Goal: Task Accomplishment & Management: Use online tool/utility

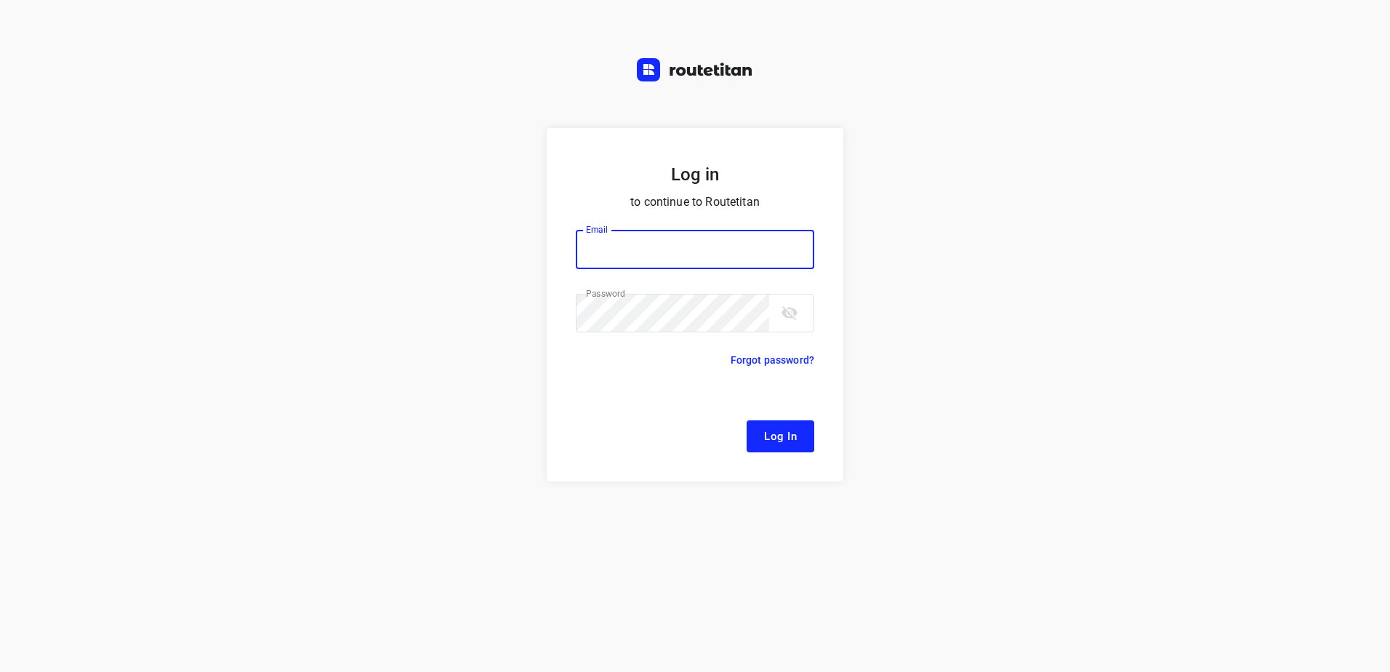
type input "[EMAIL_ADDRESS][DOMAIN_NAME]"
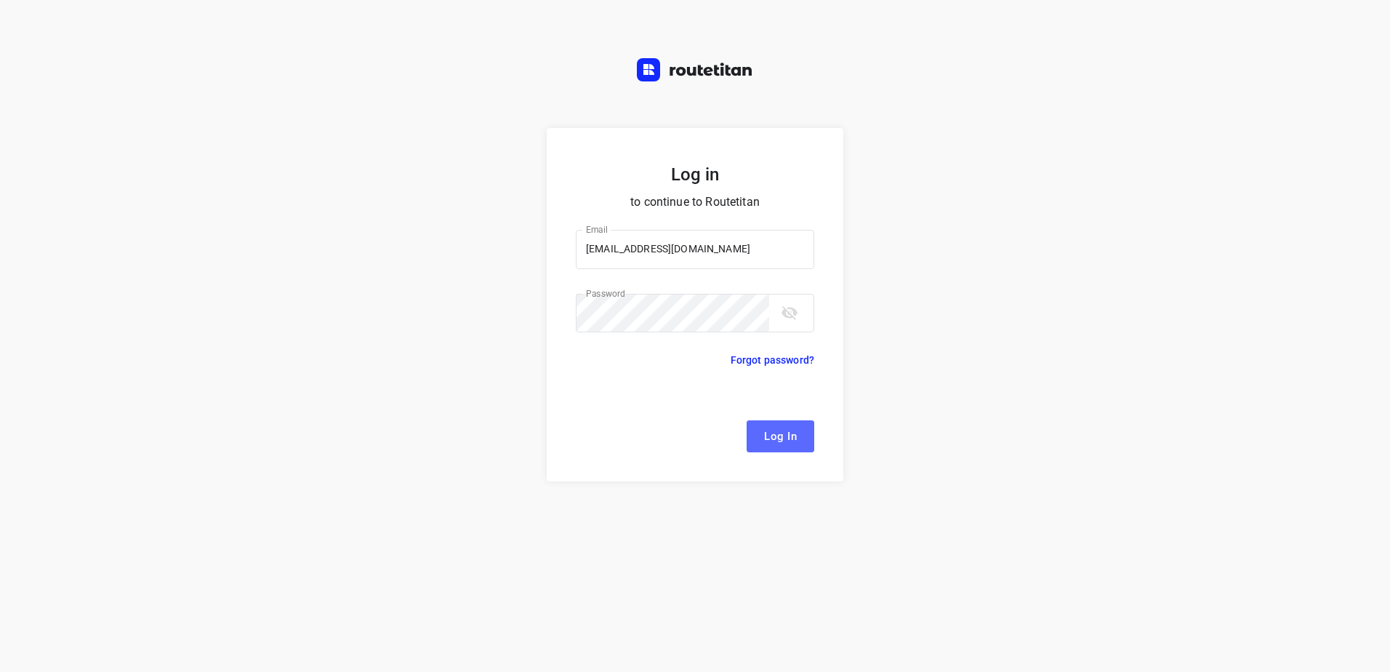
click at [792, 430] on span "Log In" at bounding box center [780, 436] width 33 height 19
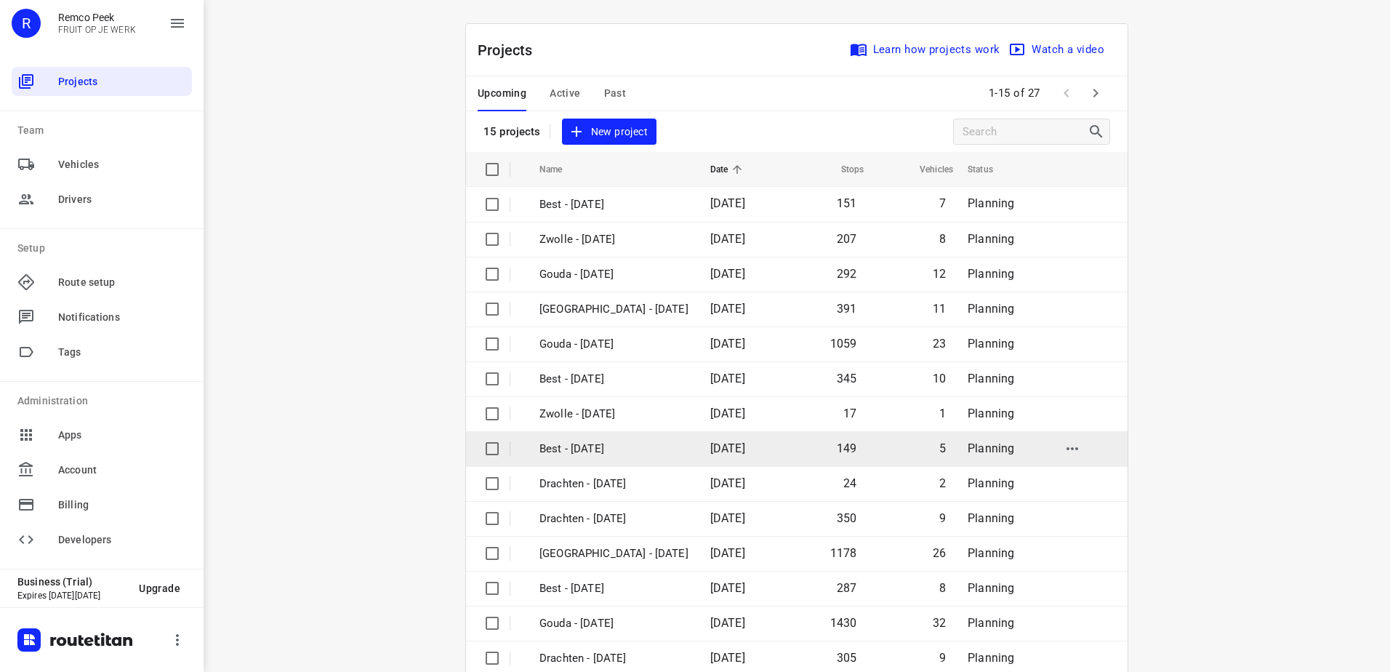
scroll to position [63, 0]
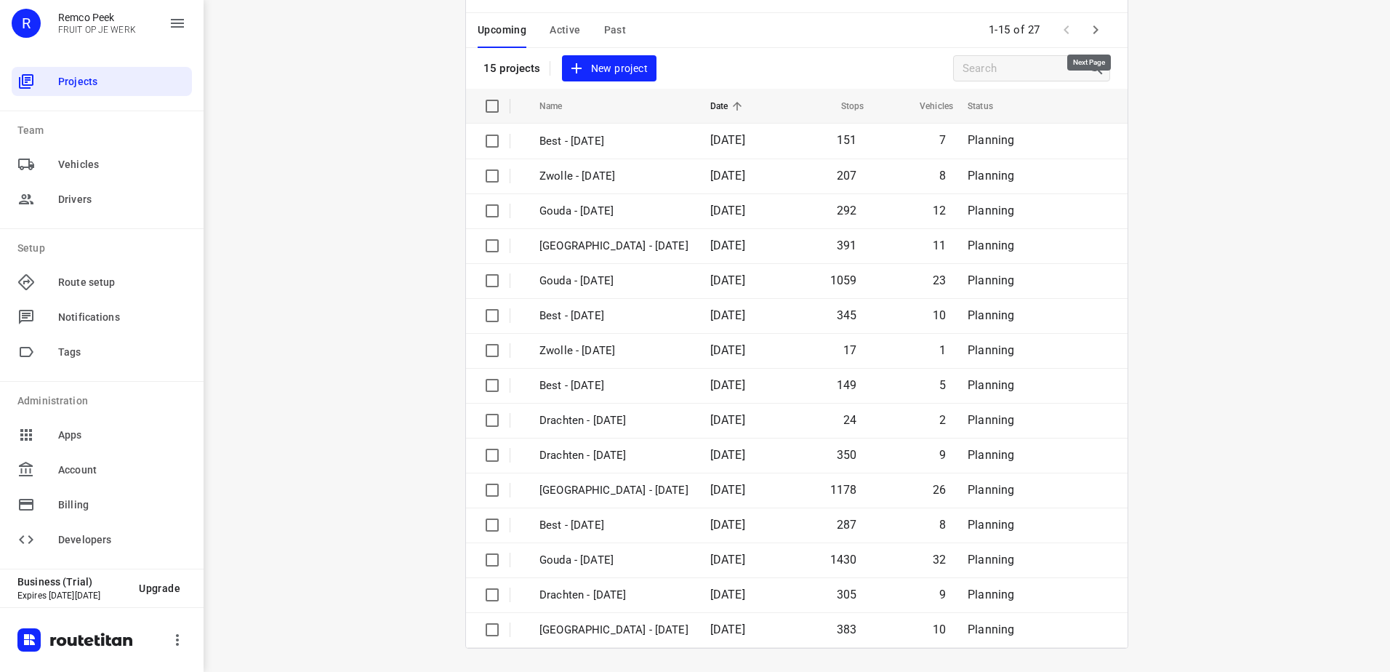
click at [1092, 29] on icon "button" at bounding box center [1095, 29] width 17 height 17
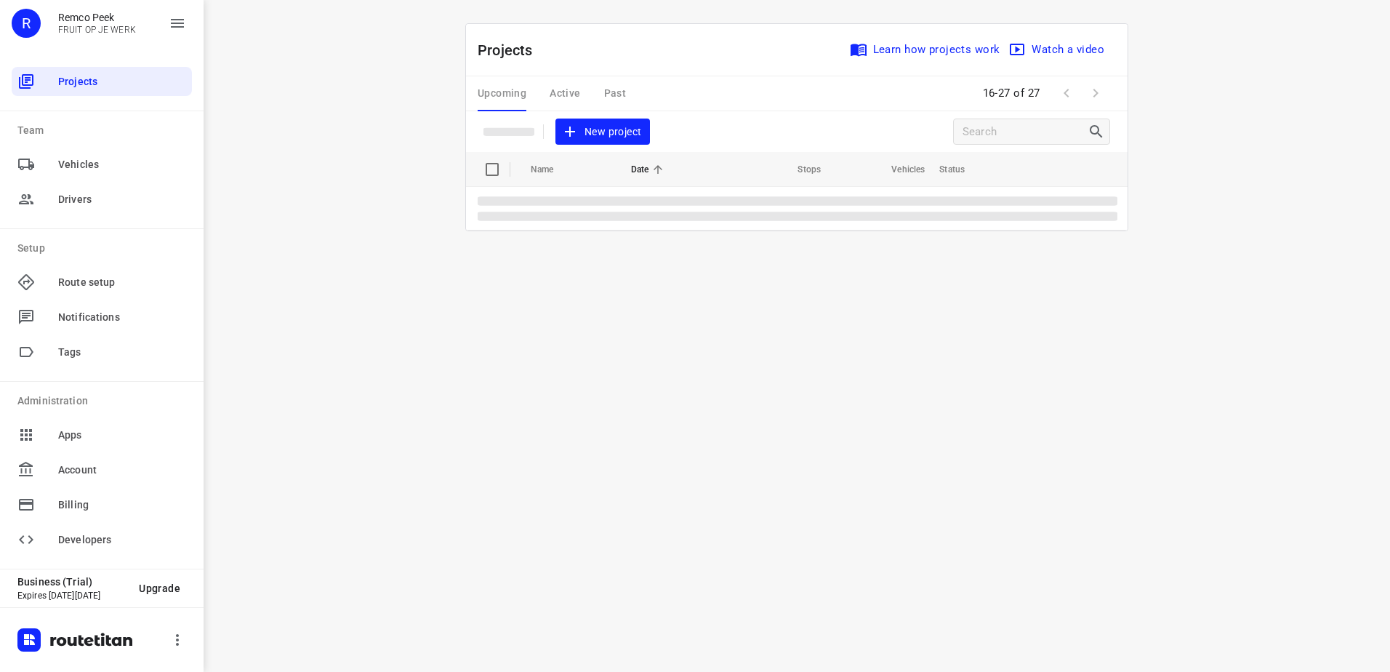
scroll to position [0, 0]
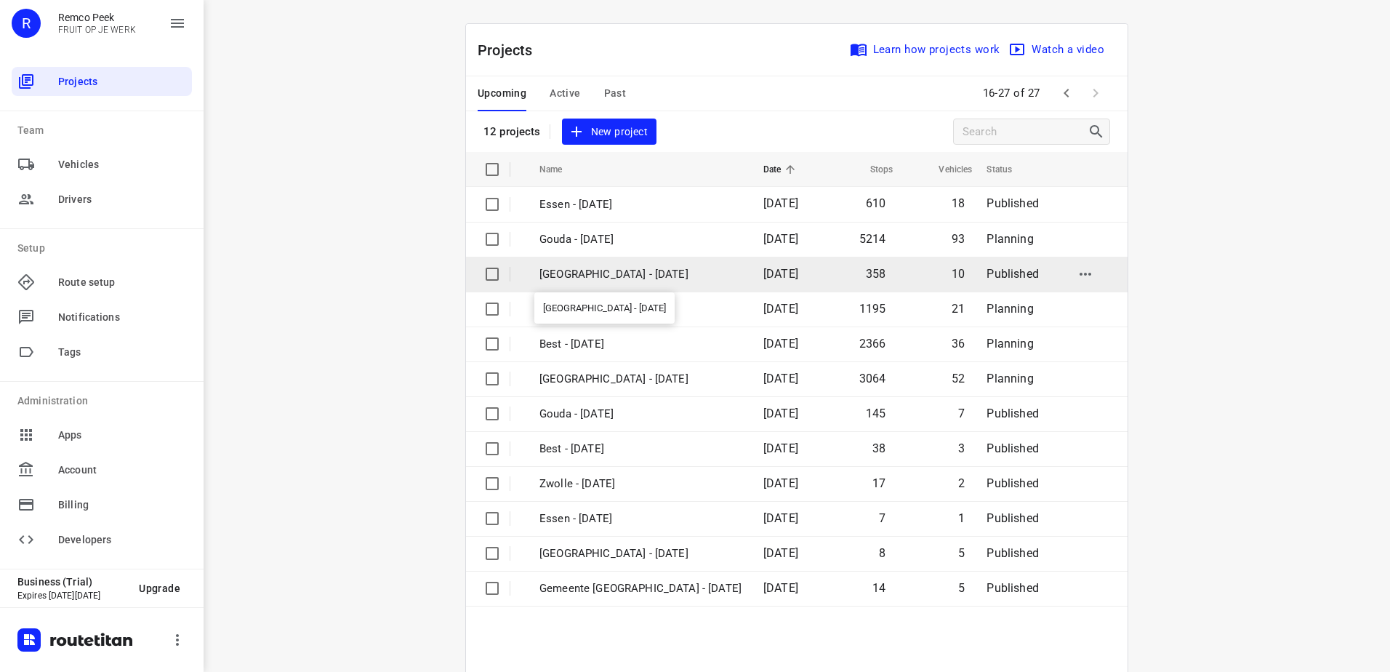
click at [637, 281] on p "[GEOGRAPHIC_DATA] - [DATE]" at bounding box center [640, 274] width 202 height 17
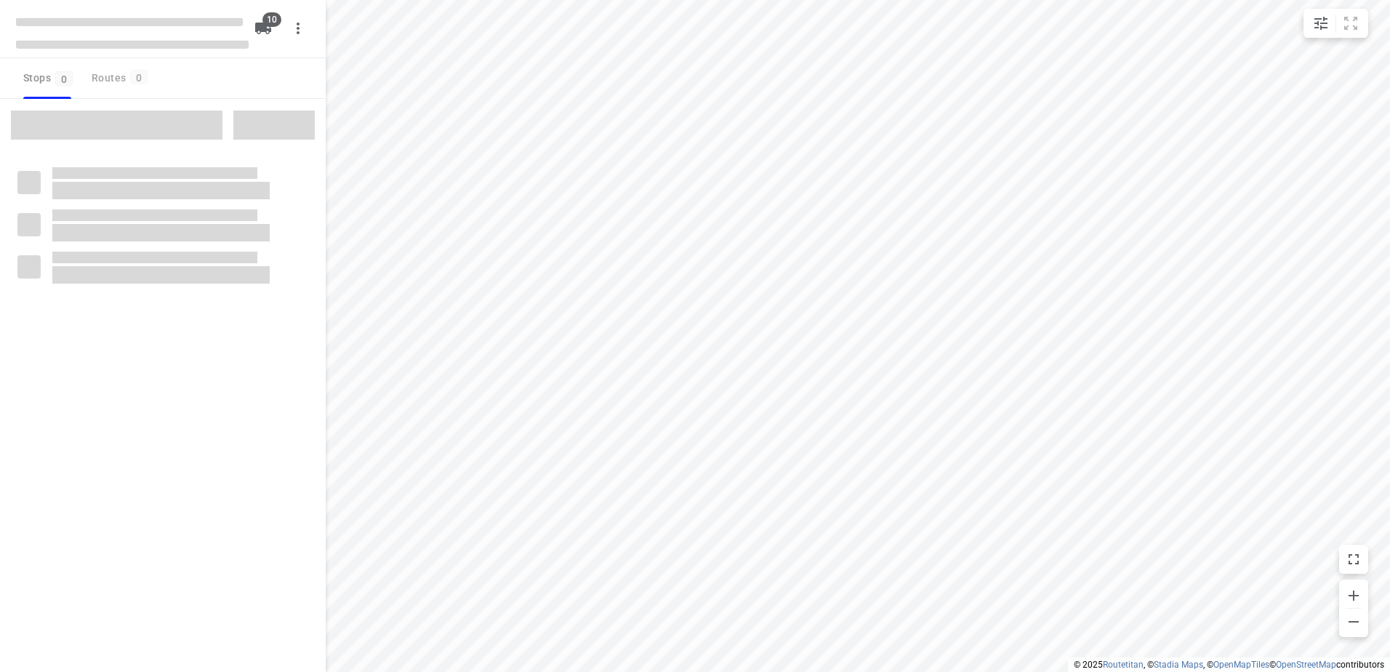
checkbox input "true"
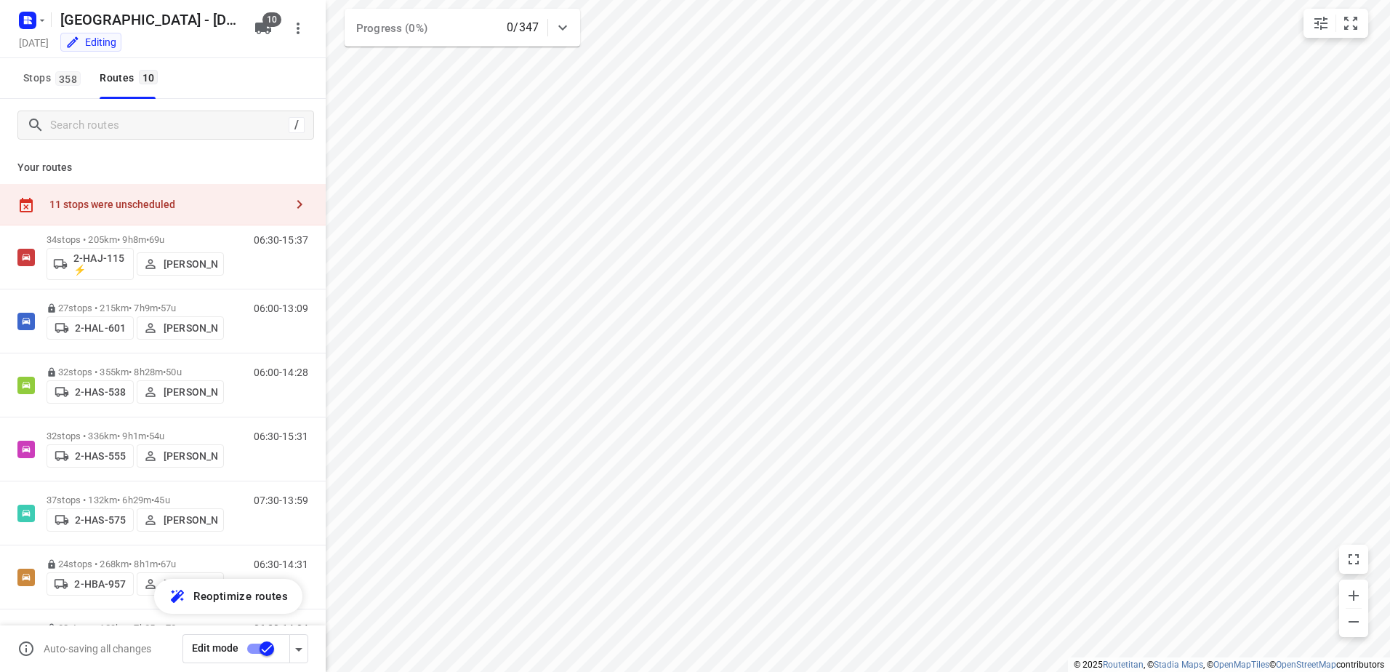
click at [285, 206] on button "button" at bounding box center [299, 204] width 29 height 29
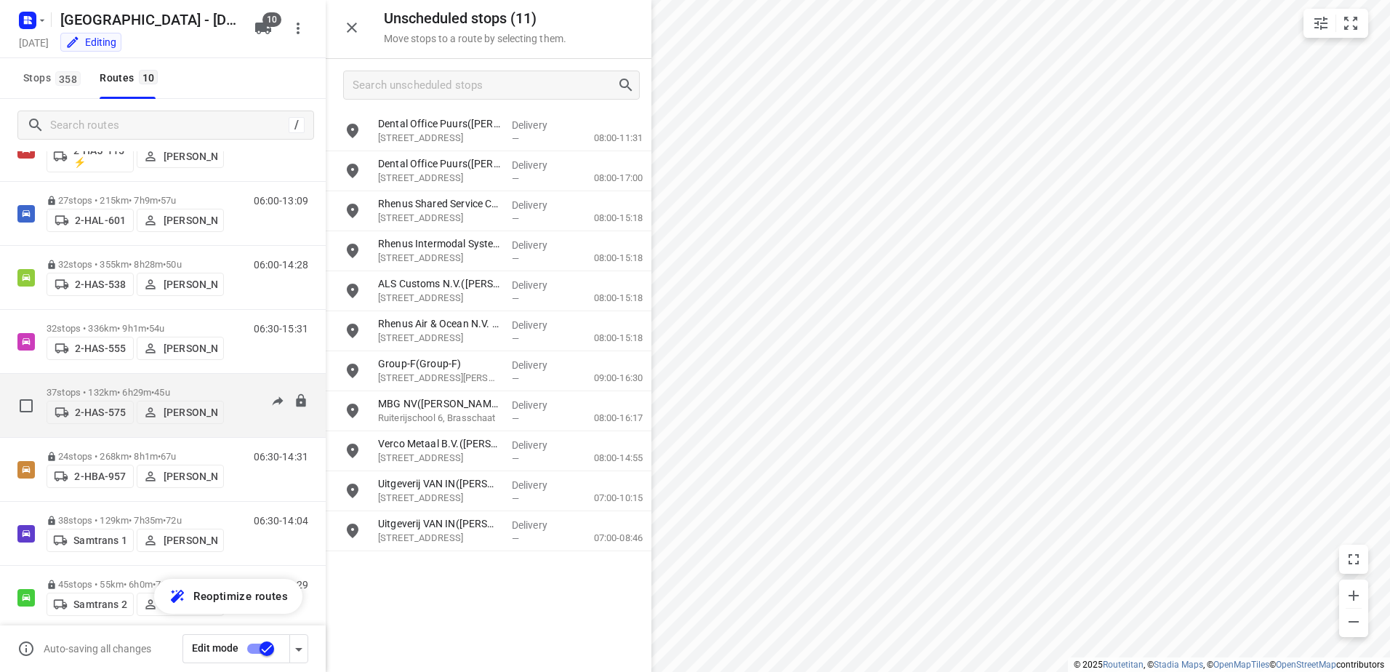
scroll to position [254, 0]
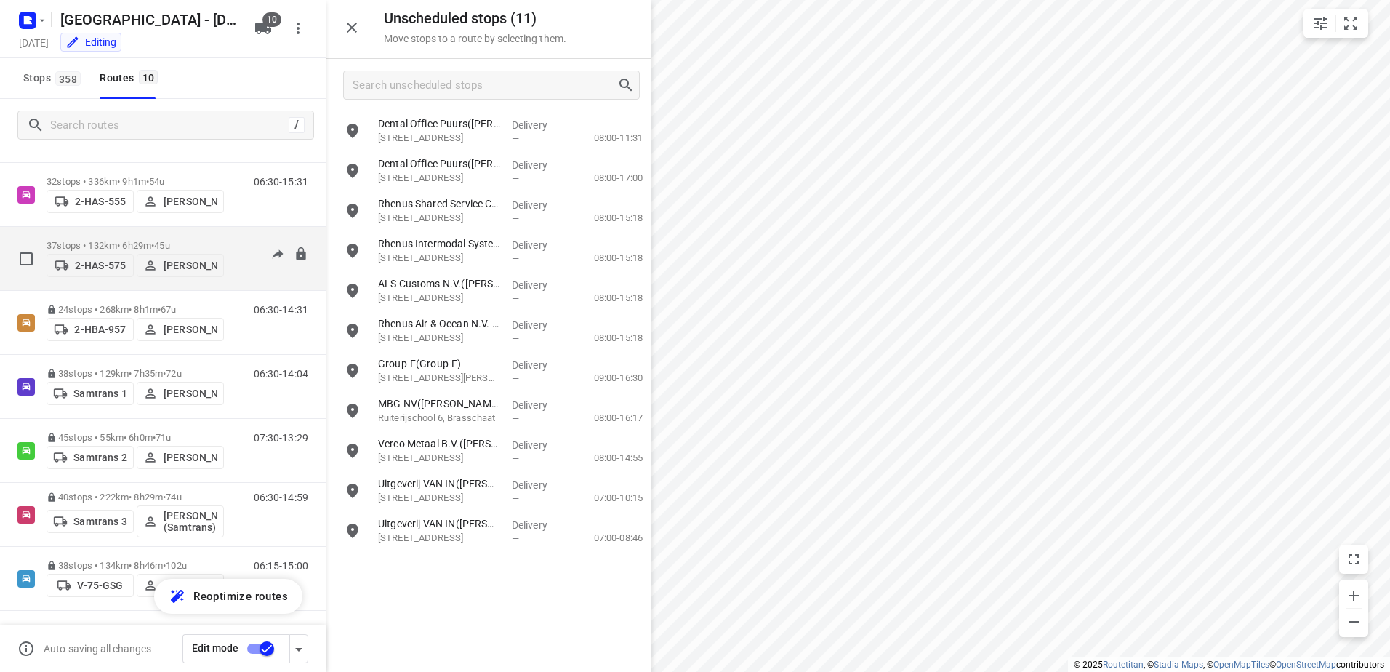
click at [77, 241] on p "37 stops • 132km • 6h29m • 45u" at bounding box center [135, 245] width 177 height 11
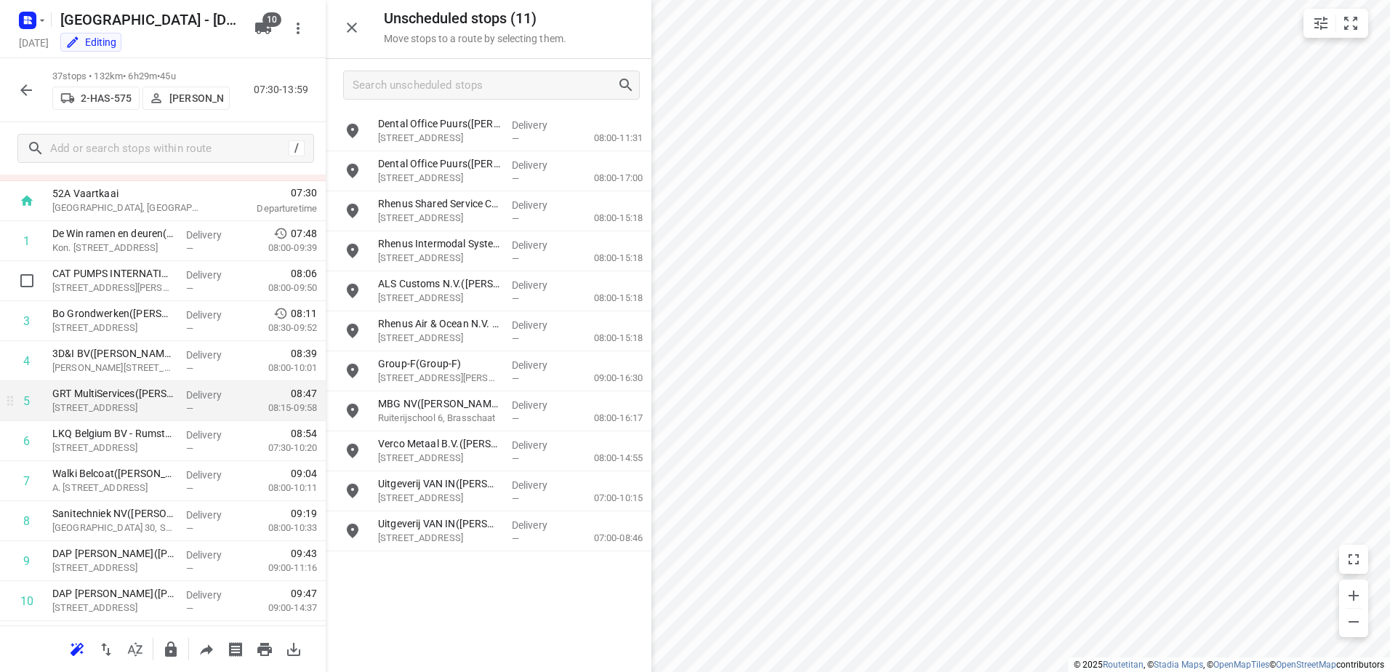
scroll to position [0, 0]
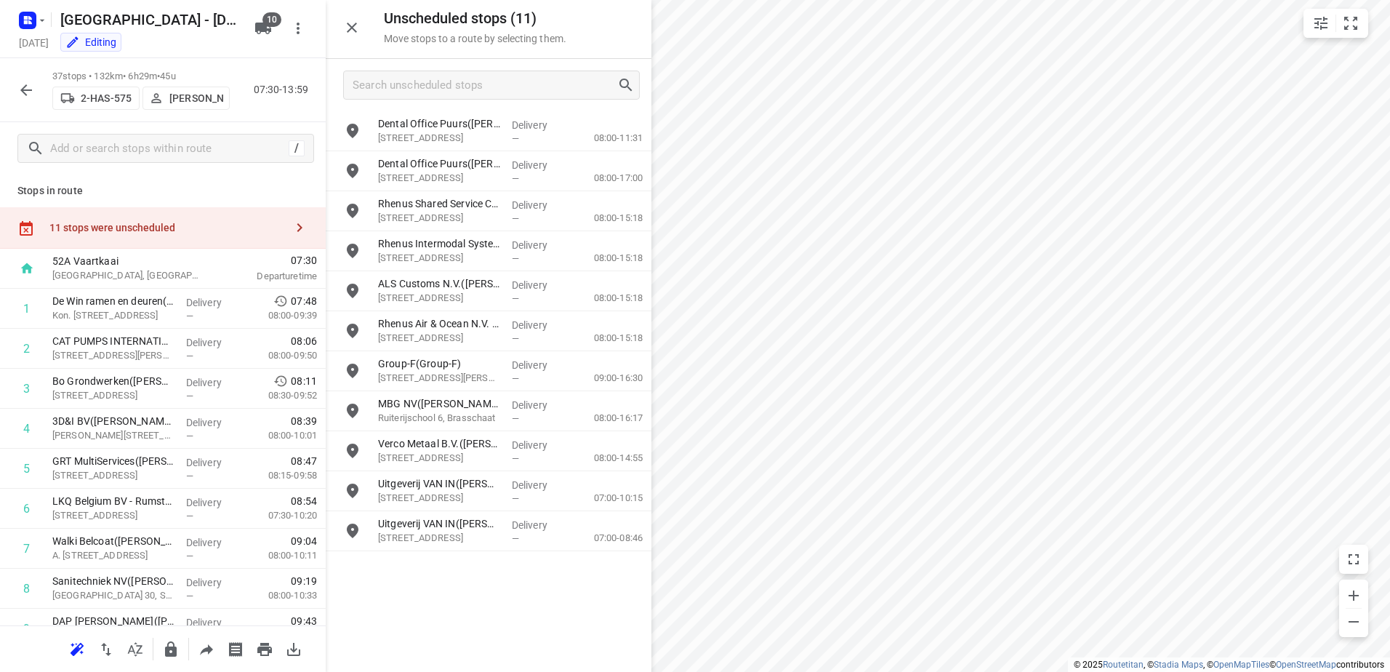
click at [291, 233] on icon "button" at bounding box center [299, 227] width 17 height 17
click at [25, 20] on icon "button" at bounding box center [26, 22] width 4 height 4
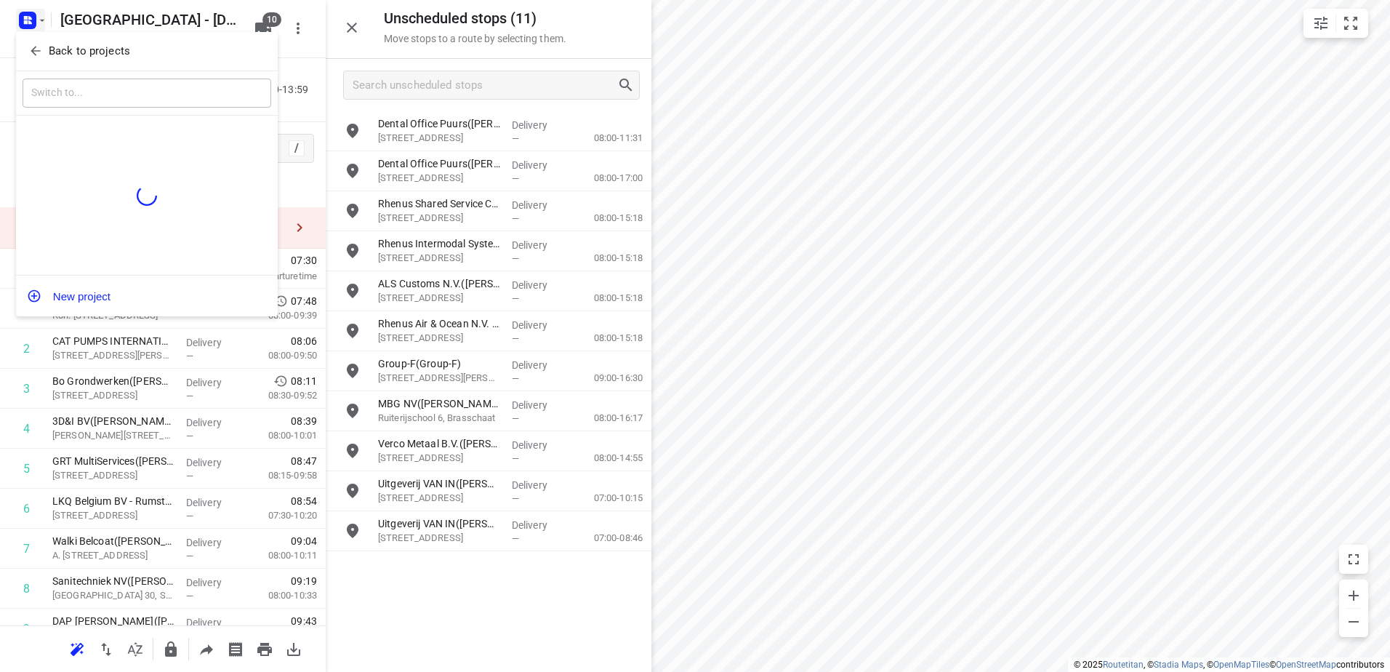
click at [25, 20] on div at bounding box center [695, 336] width 1390 height 672
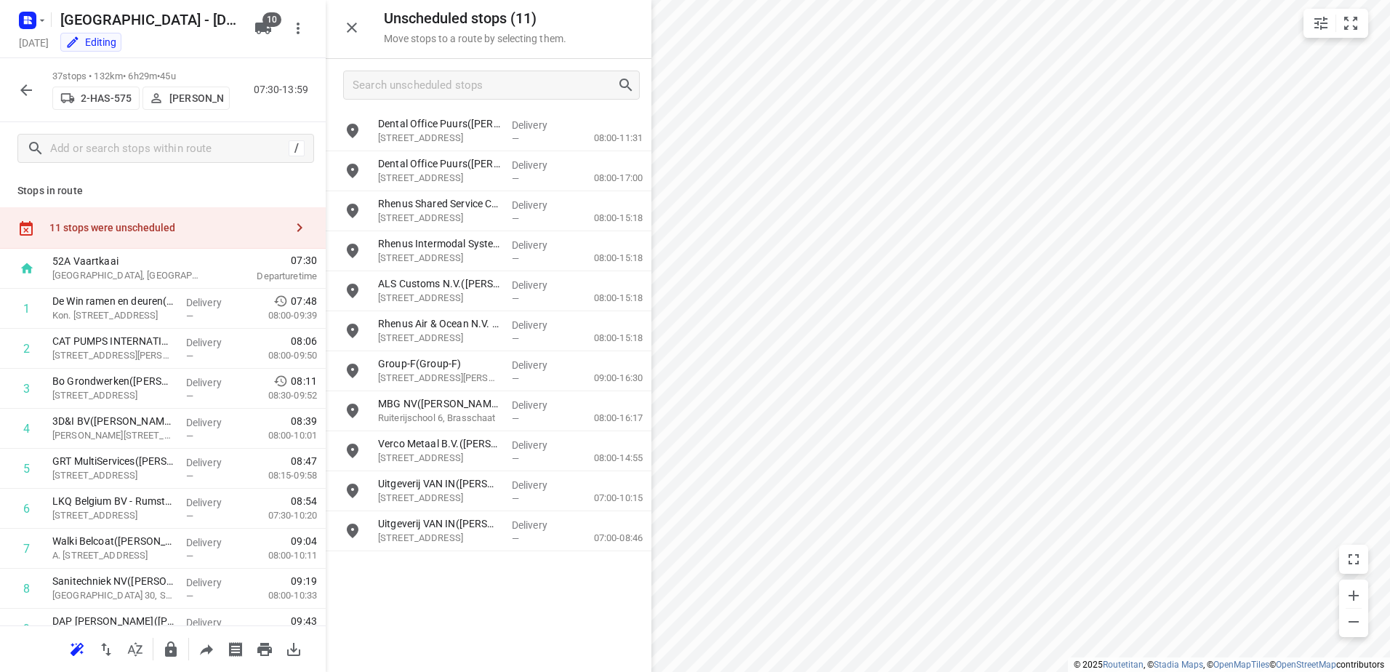
click at [101, 92] on p "2-HAS-575" at bounding box center [106, 98] width 51 height 12
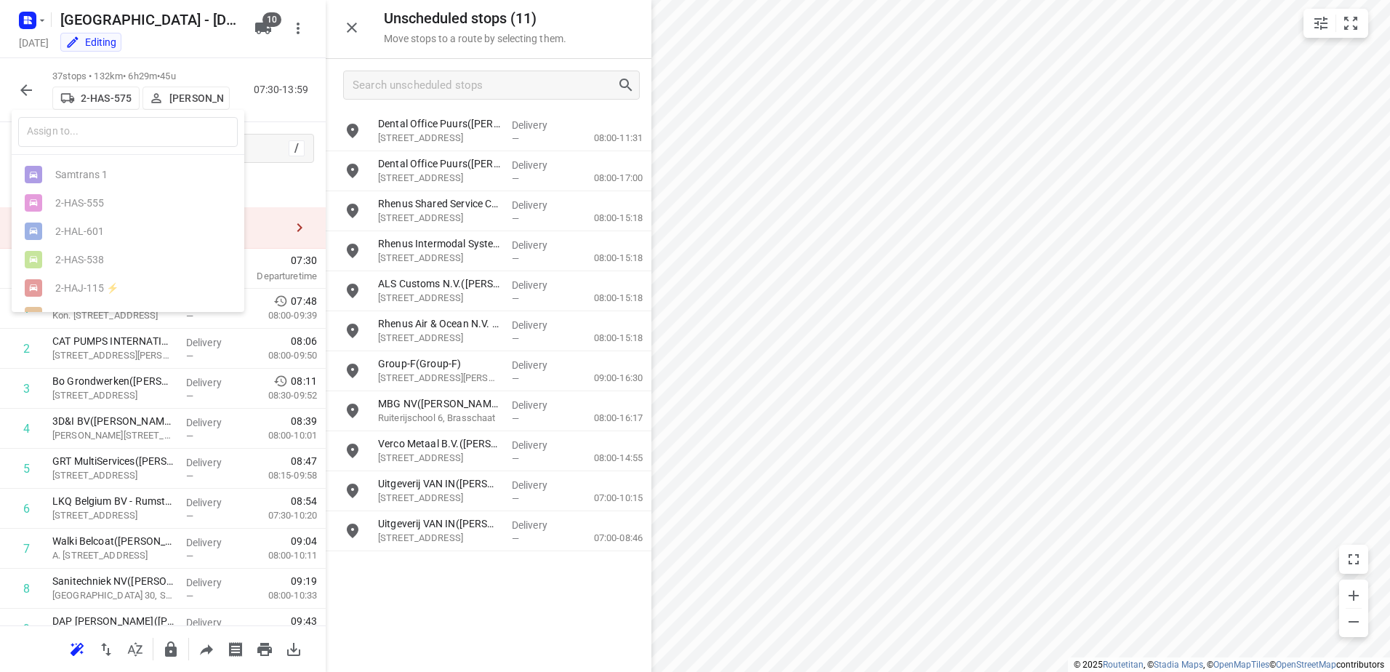
click at [28, 92] on div at bounding box center [695, 336] width 1390 height 672
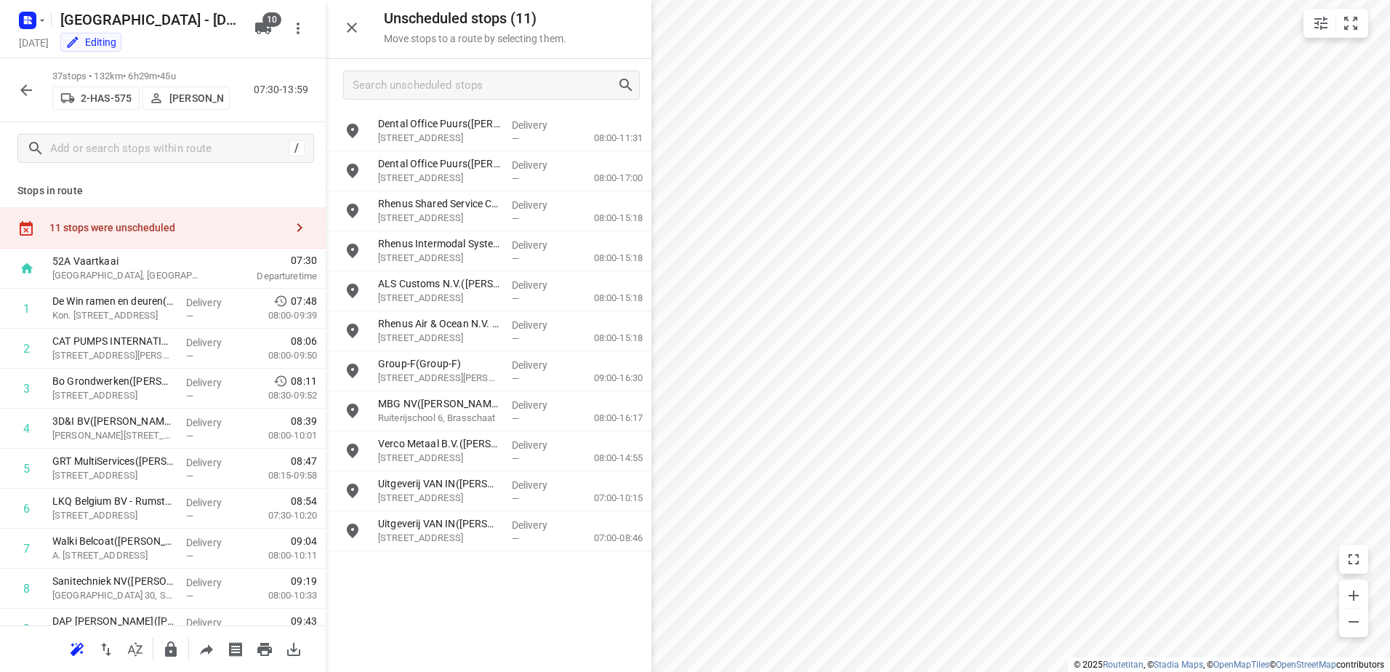
click at [28, 92] on icon "button" at bounding box center [25, 89] width 17 height 17
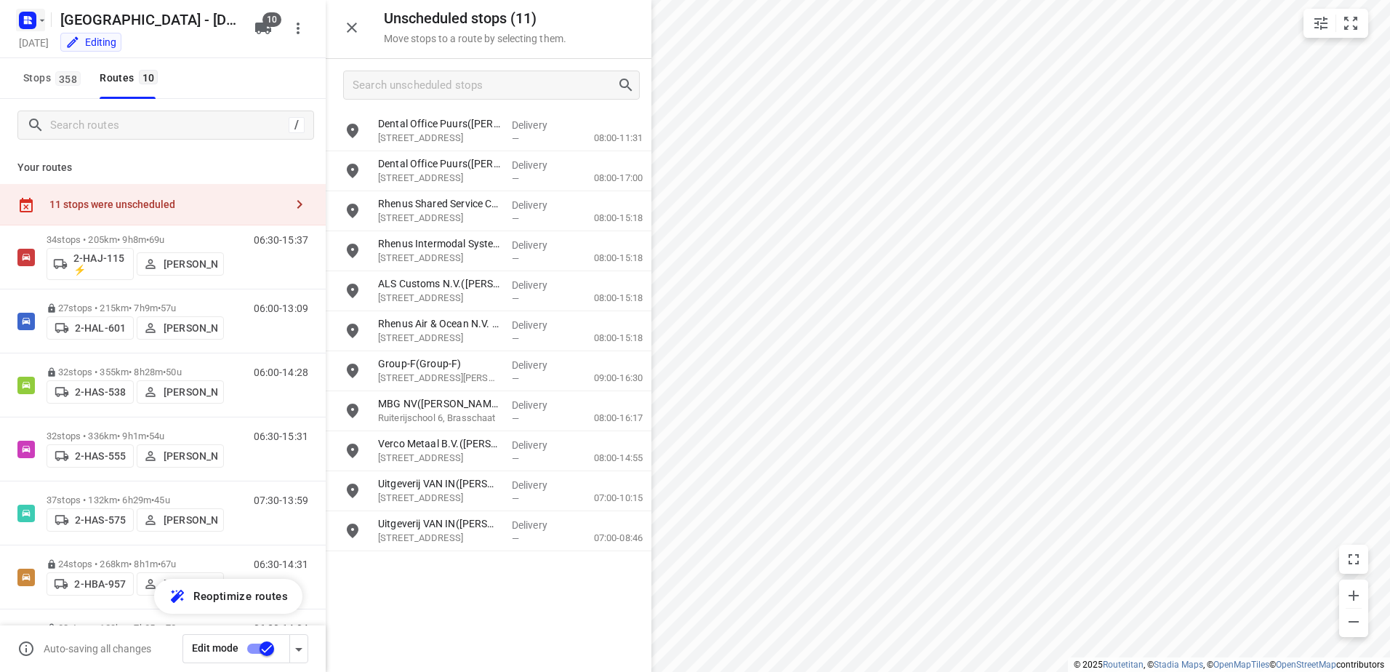
click at [32, 26] on rect "button" at bounding box center [27, 20] width 17 height 17
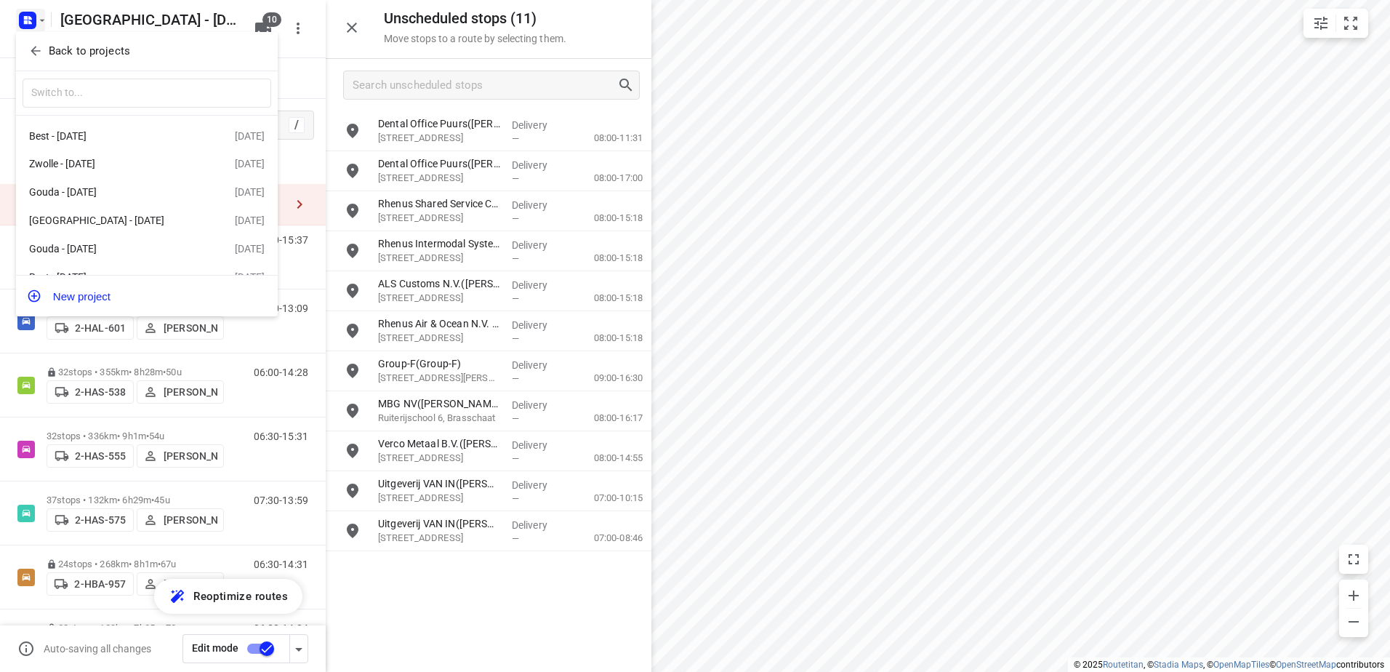
click at [30, 22] on div at bounding box center [695, 336] width 1390 height 672
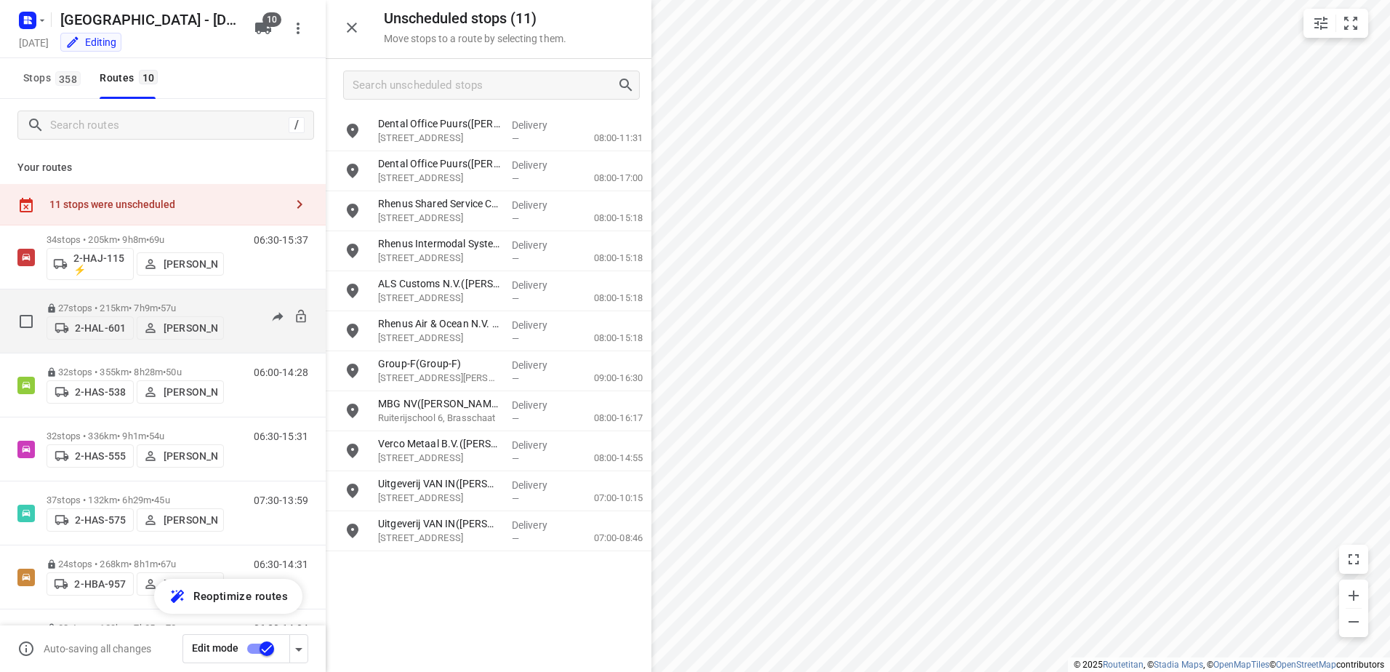
click at [103, 302] on p "27 stops • 215km • 7h9m • 57u" at bounding box center [135, 307] width 177 height 11
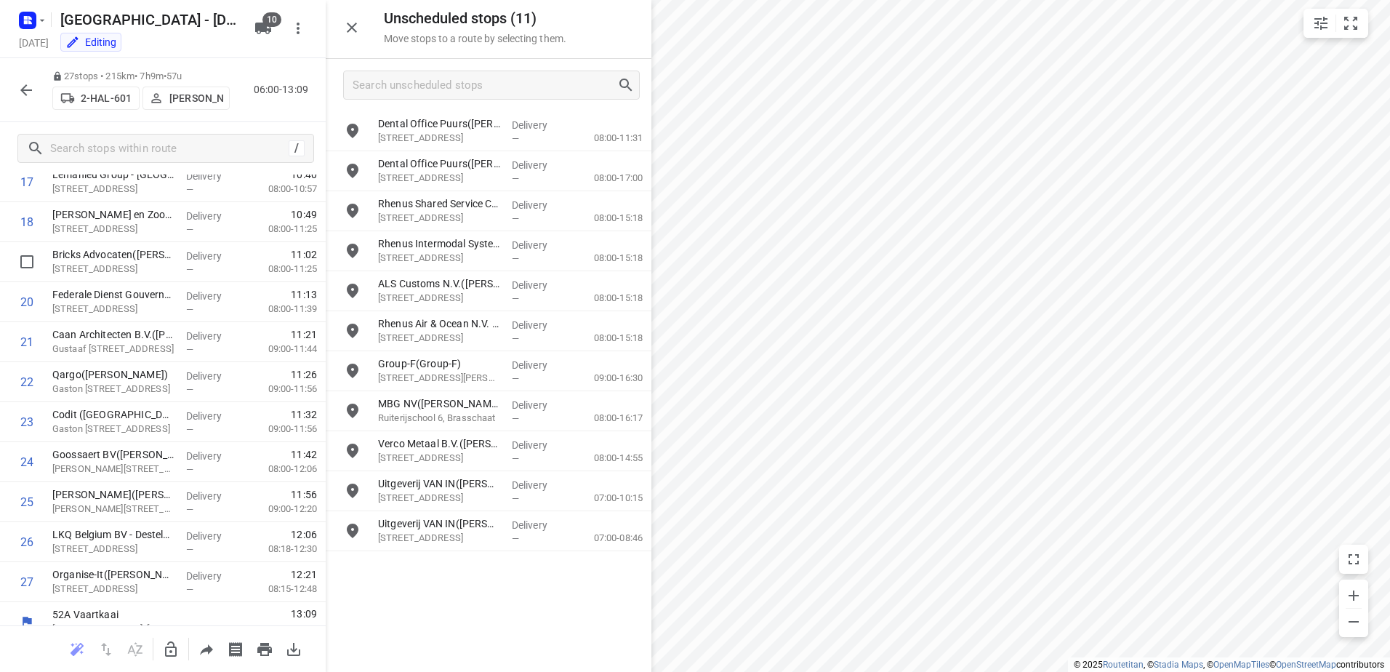
scroll to position [783, 0]
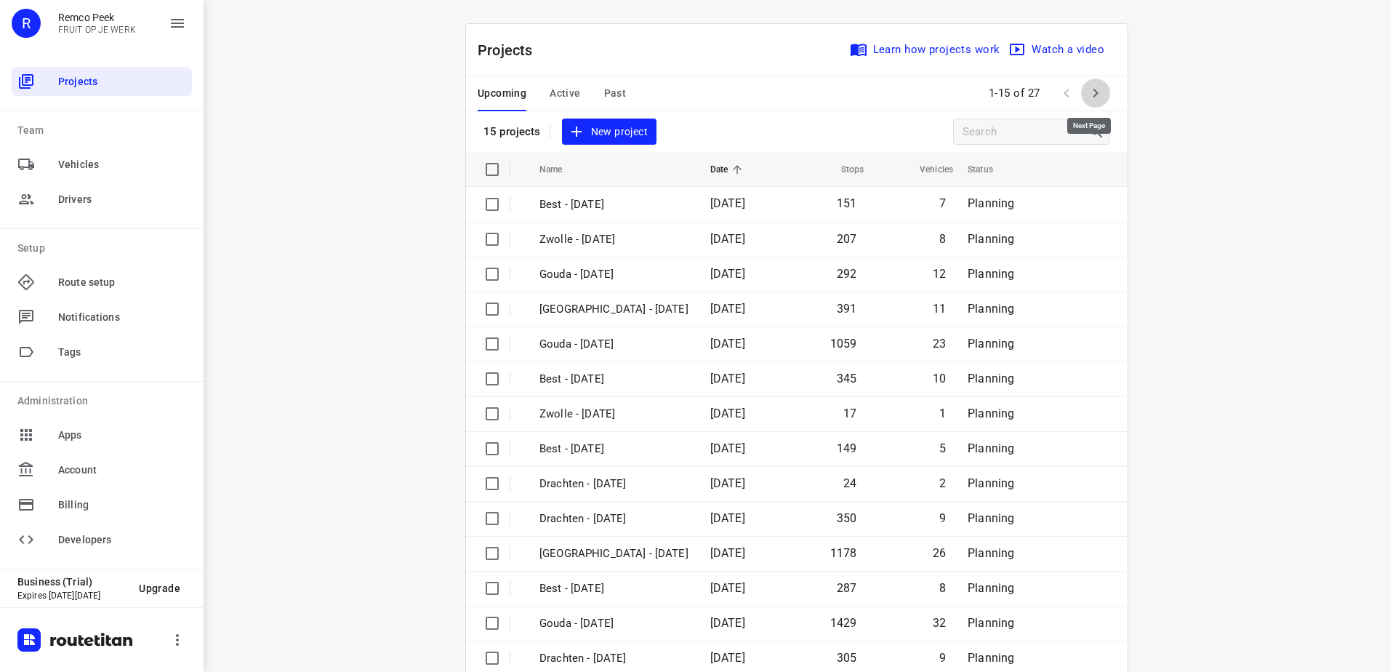
click at [1094, 94] on icon "button" at bounding box center [1095, 92] width 17 height 17
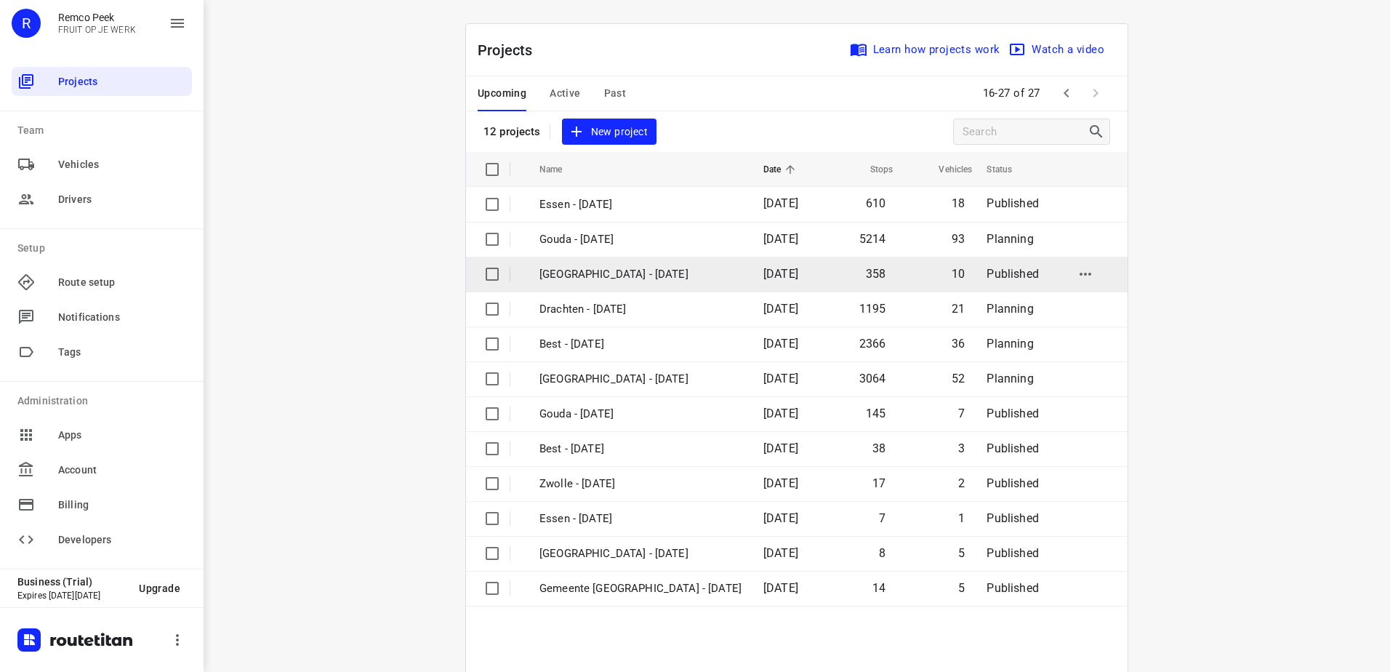
click at [619, 268] on p "[GEOGRAPHIC_DATA] - [DATE]" at bounding box center [640, 274] width 202 height 17
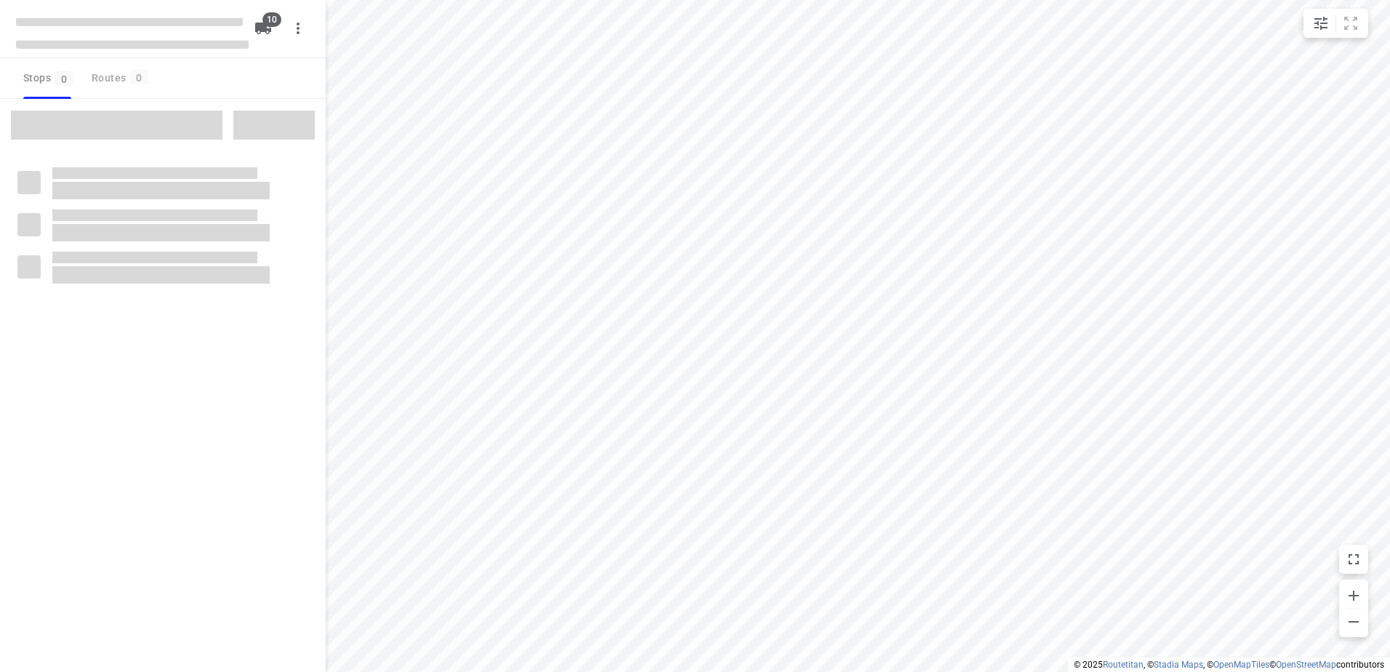
checkbox input "true"
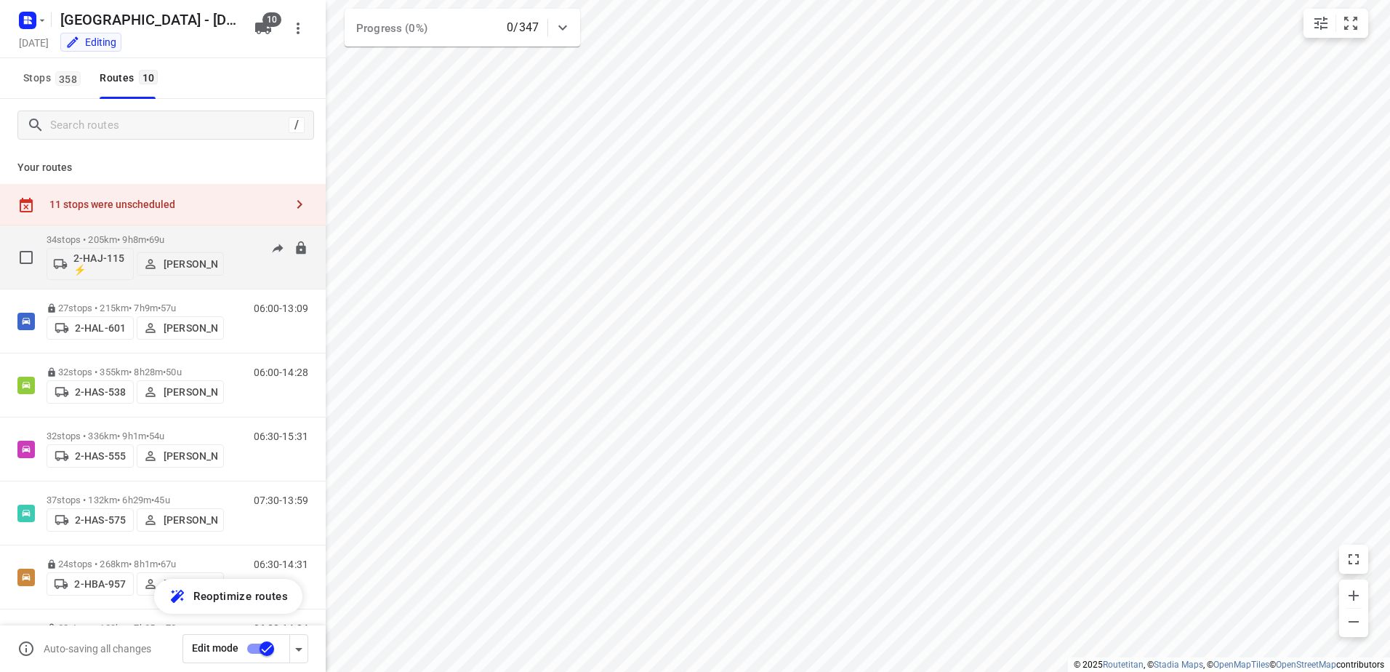
click at [134, 241] on p "34 stops • 205km • 9h8m • 69u" at bounding box center [135, 239] width 177 height 11
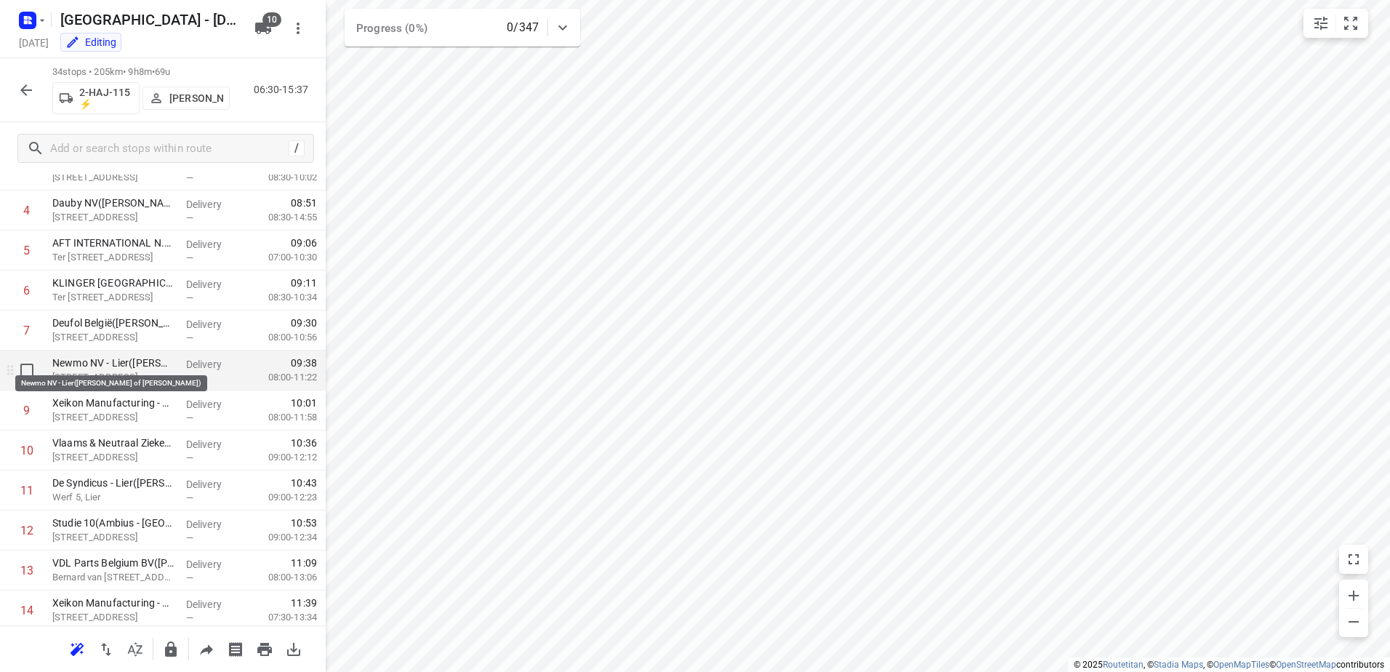
scroll to position [291, 0]
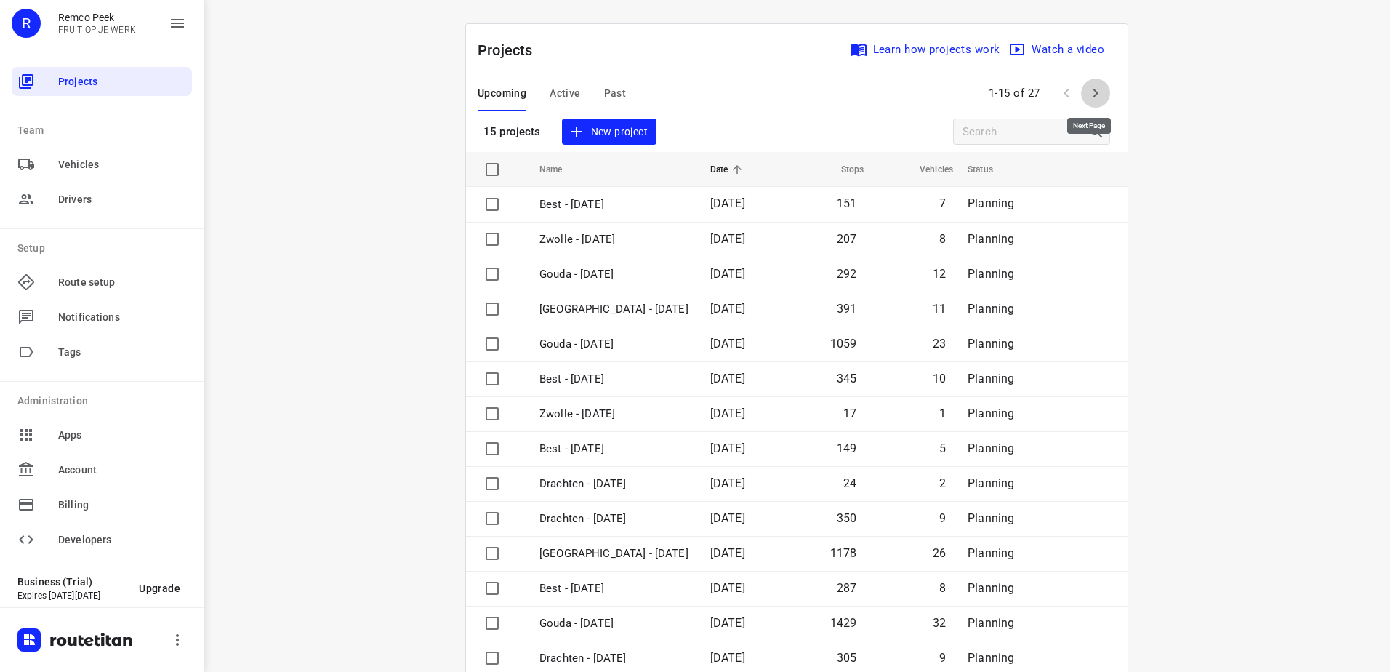
click at [1091, 100] on icon "button" at bounding box center [1095, 92] width 17 height 17
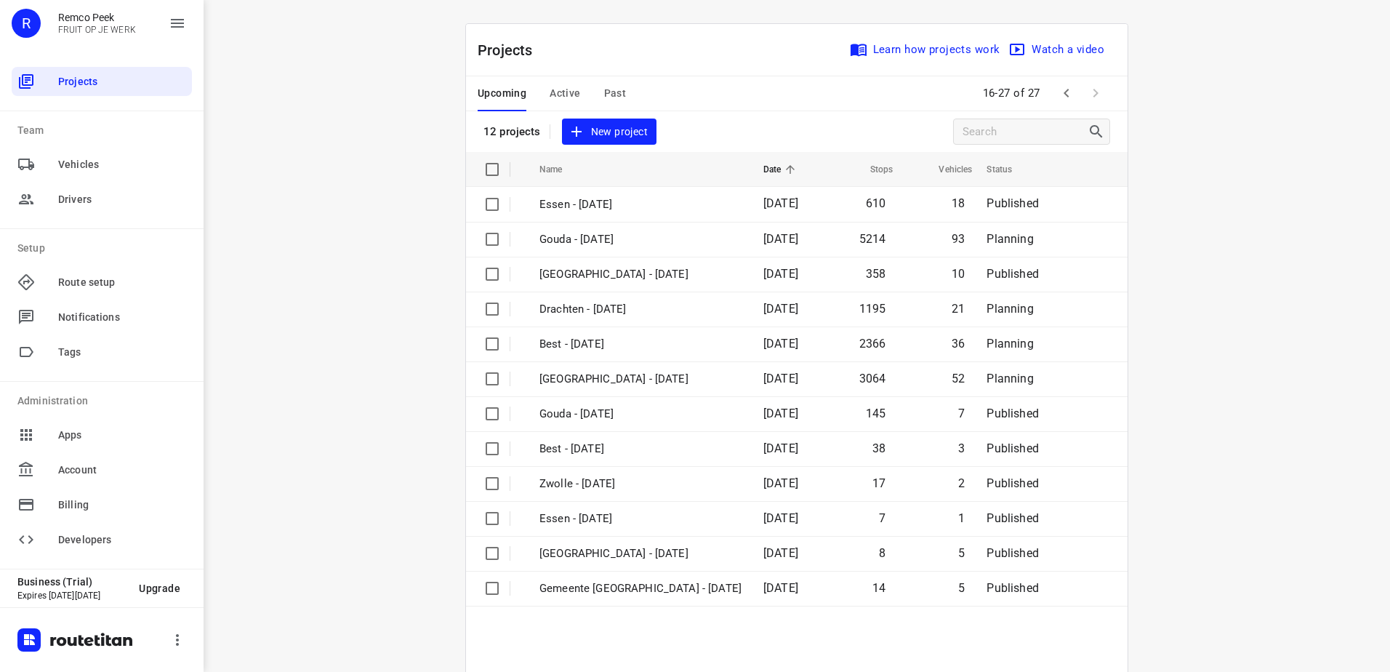
click at [1060, 87] on icon "button" at bounding box center [1066, 92] width 17 height 17
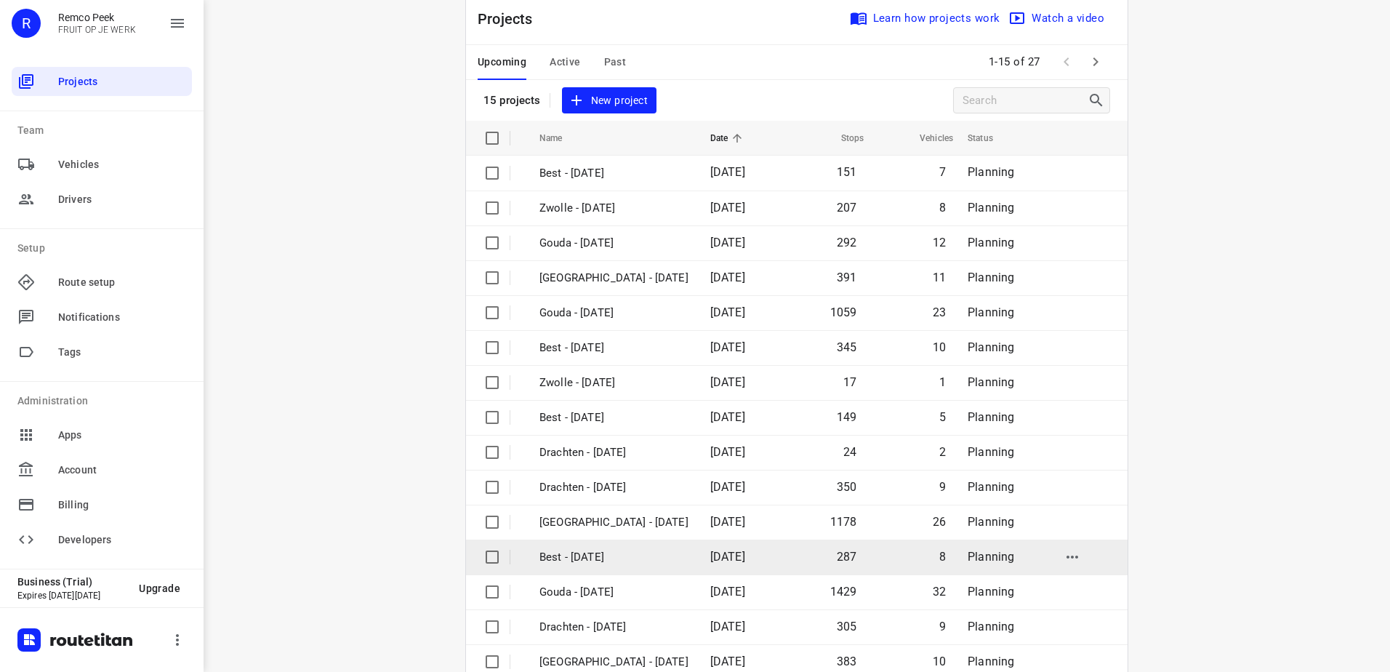
scroll to position [63, 0]
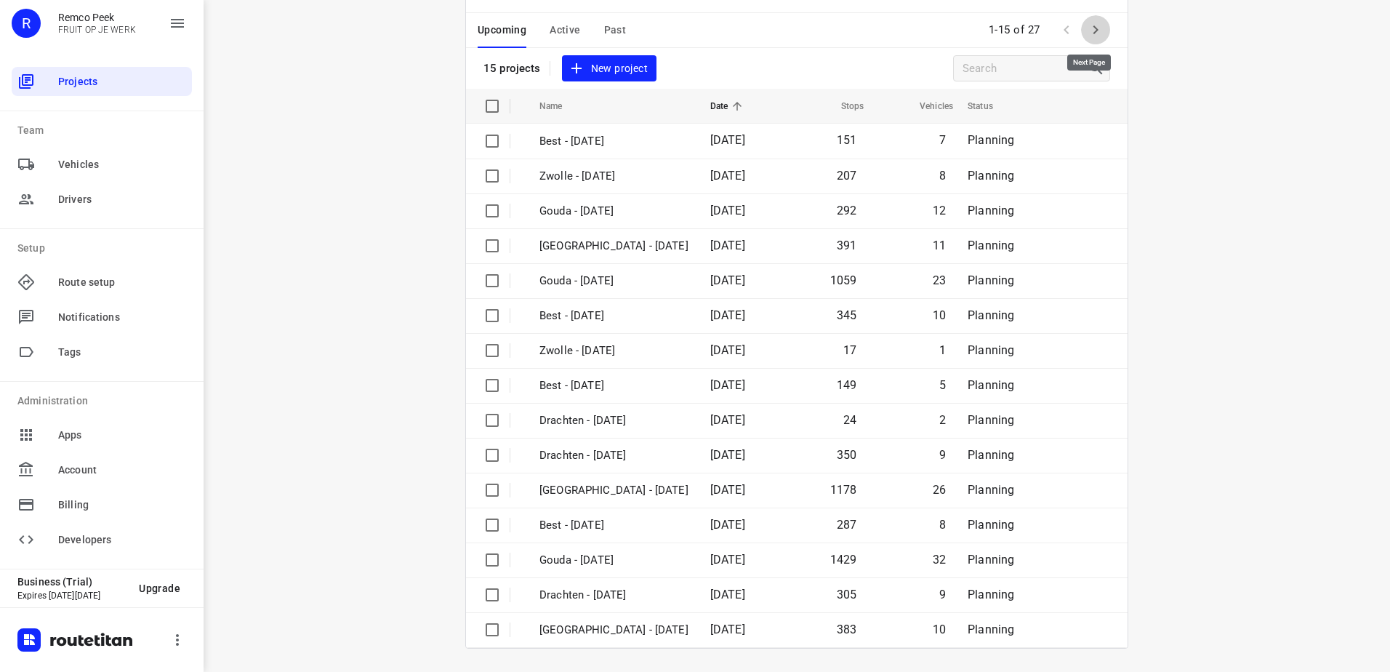
click at [1095, 36] on icon "button" at bounding box center [1095, 29] width 17 height 17
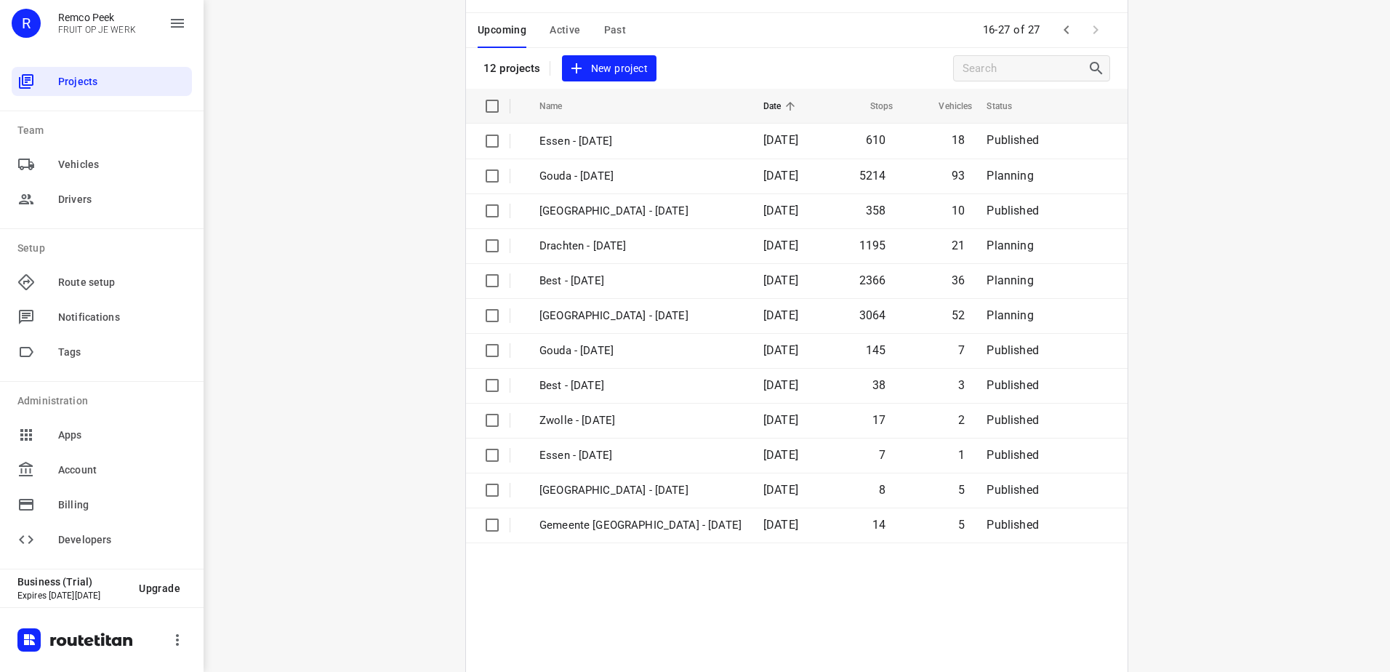
scroll to position [0, 0]
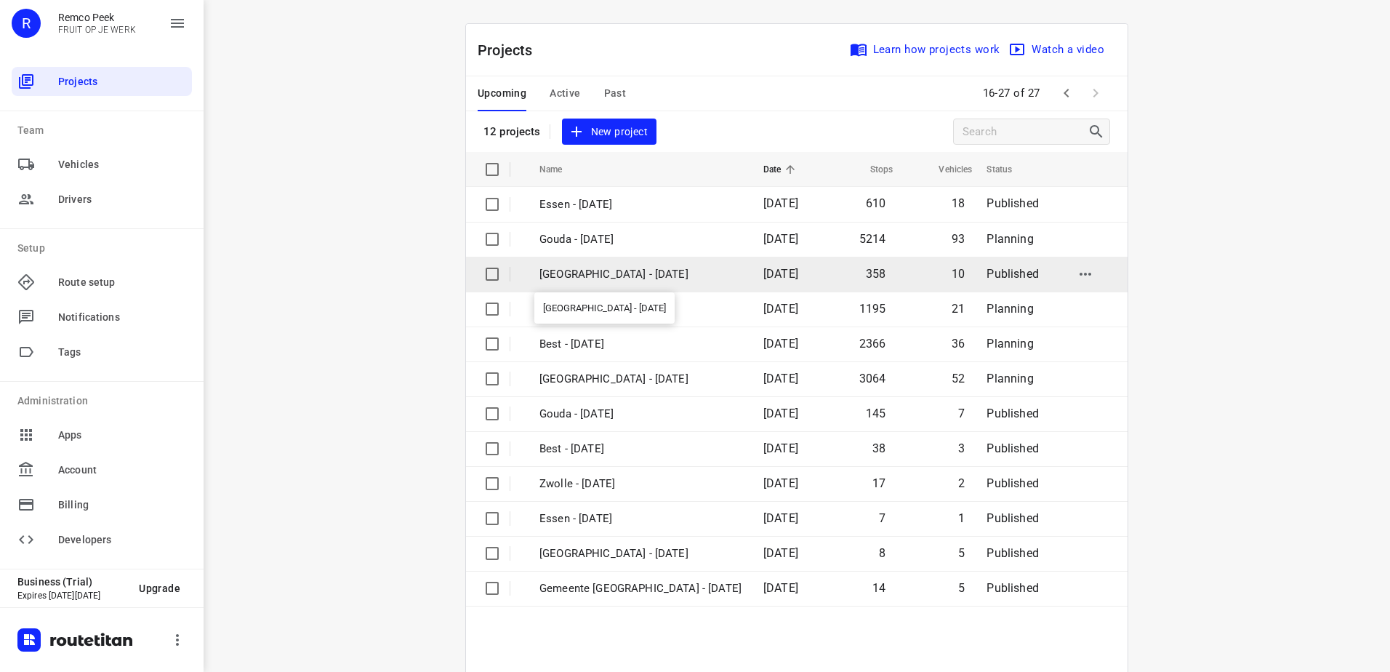
click at [603, 278] on p "[GEOGRAPHIC_DATA] - [DATE]" at bounding box center [640, 274] width 202 height 17
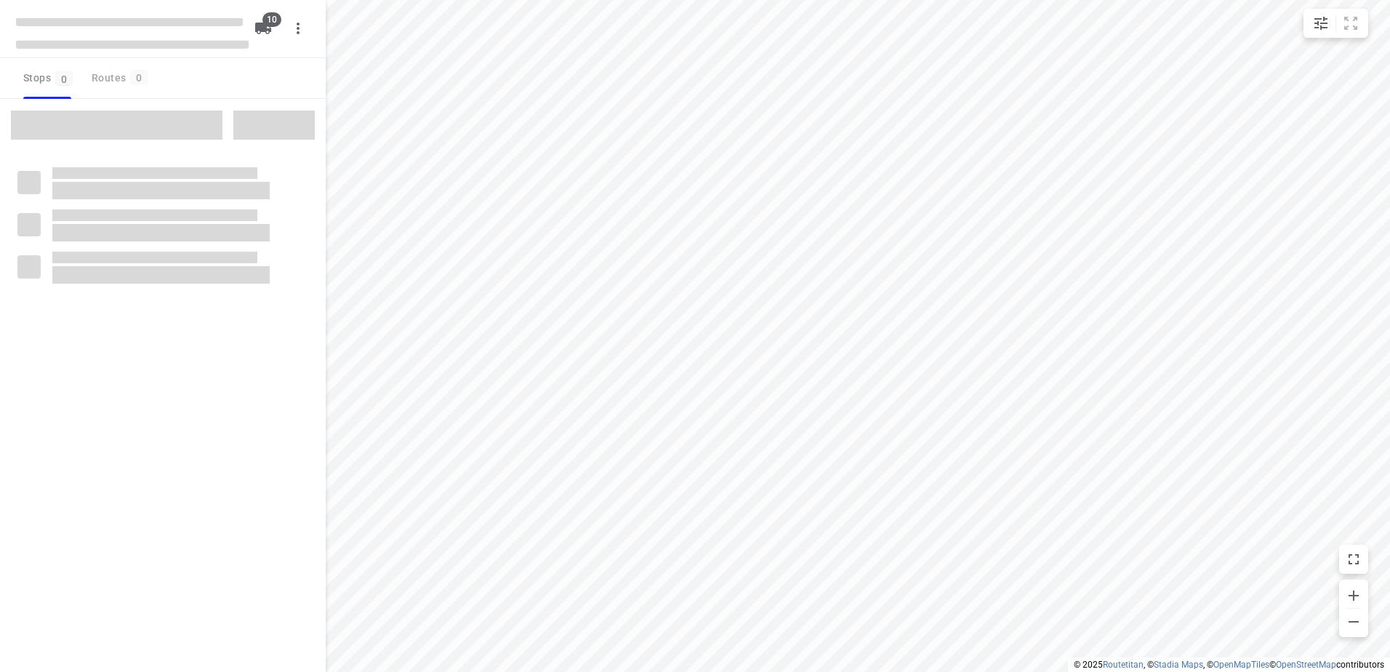
checkbox input "true"
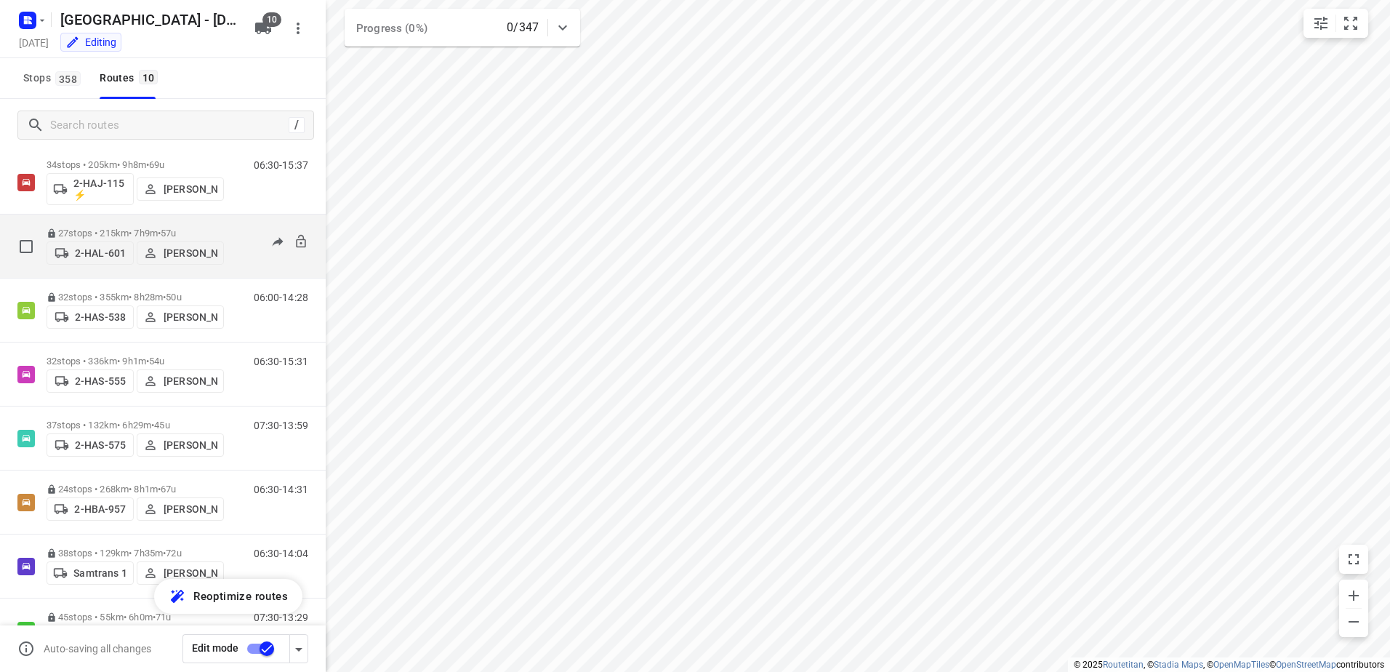
scroll to position [145, 0]
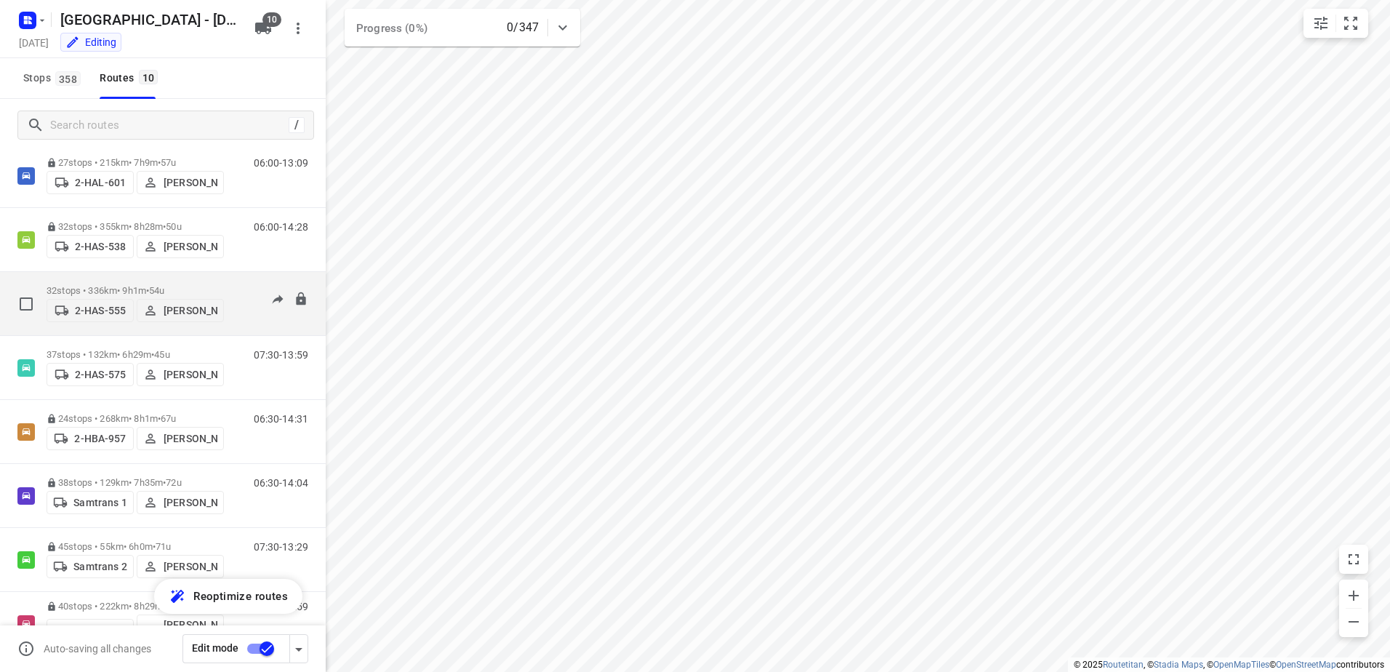
click at [91, 289] on p "32 stops • 336km • 9h1m • 54u" at bounding box center [135, 290] width 177 height 11
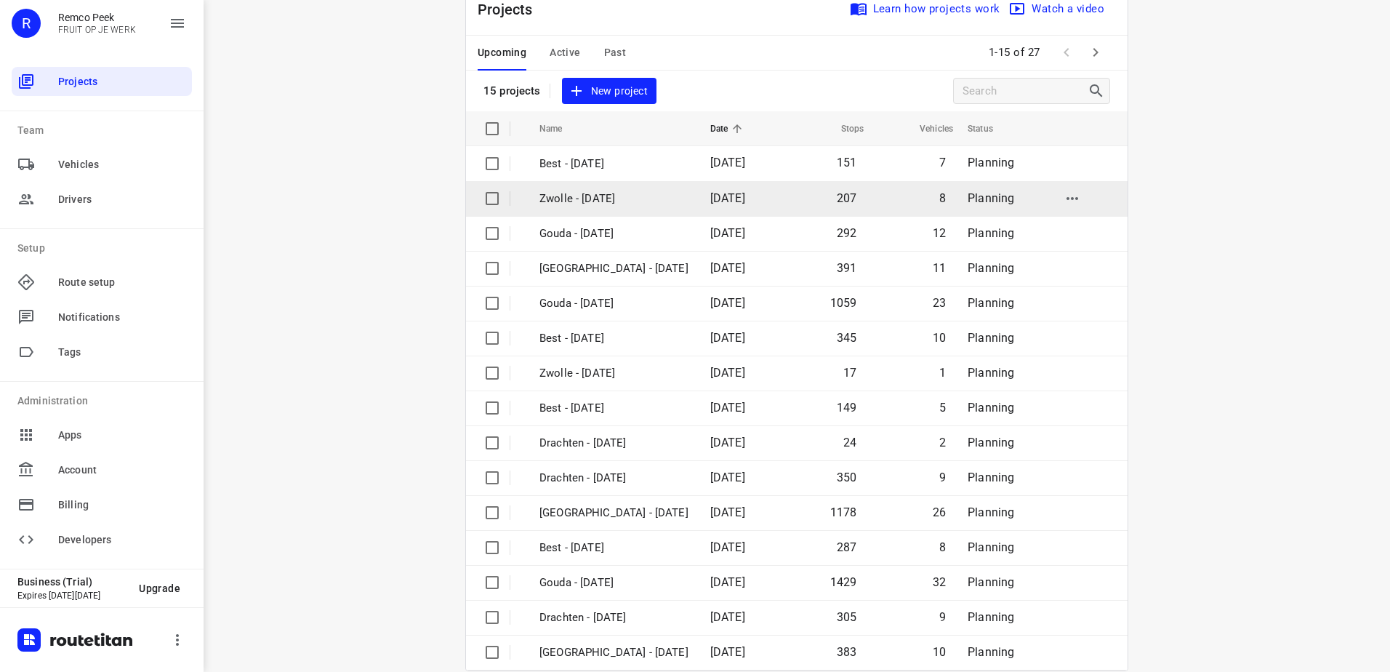
scroll to position [63, 0]
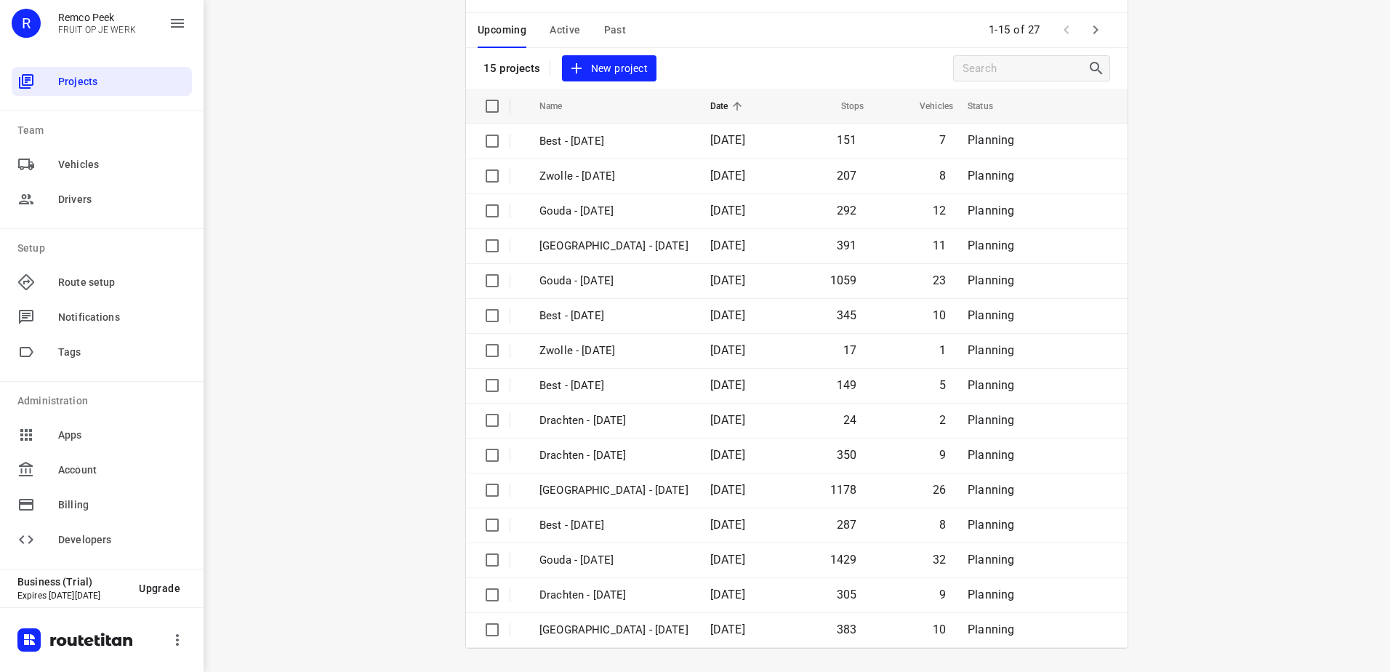
click at [1089, 36] on icon "button" at bounding box center [1095, 29] width 17 height 17
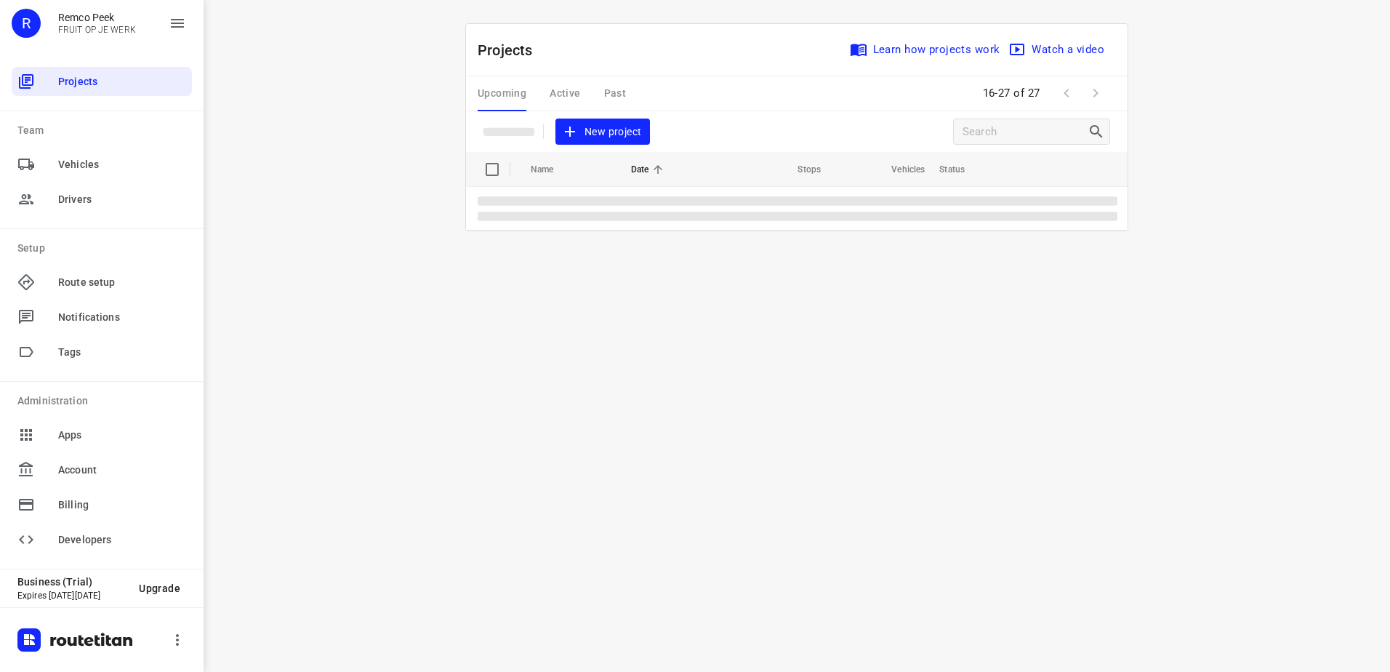
scroll to position [0, 0]
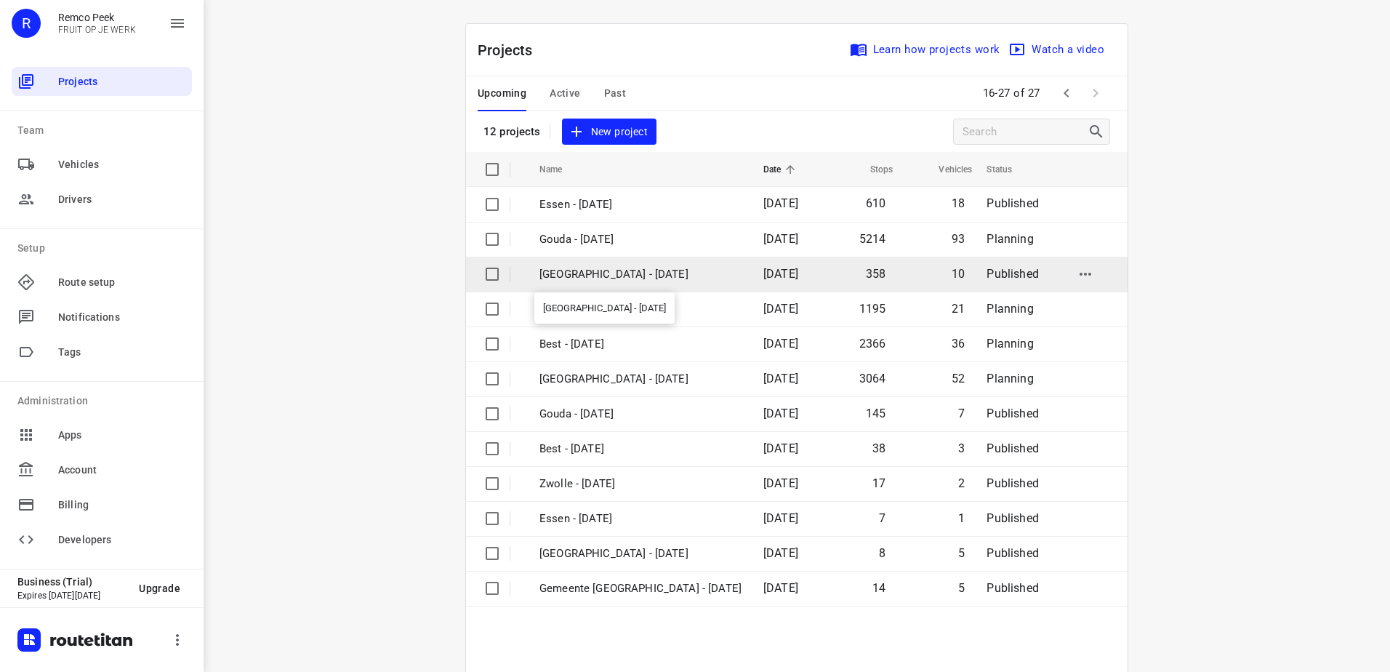
click at [571, 269] on p "[GEOGRAPHIC_DATA] - [DATE]" at bounding box center [640, 274] width 202 height 17
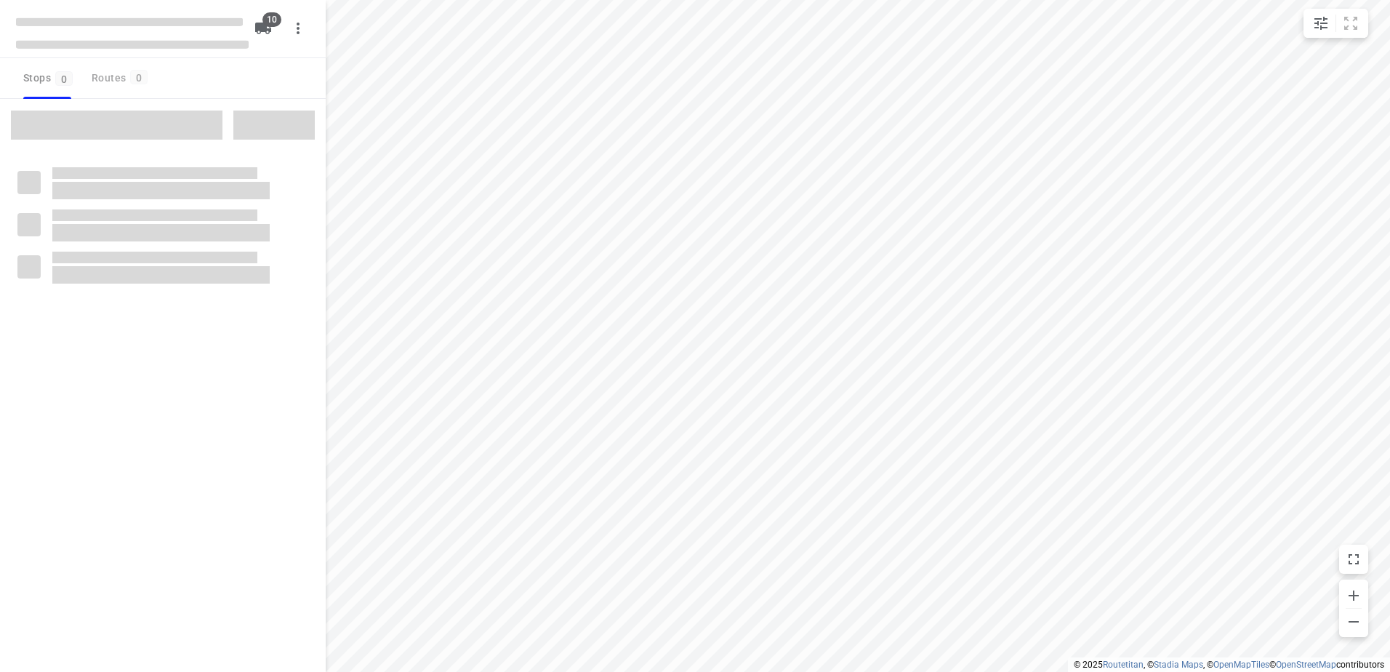
checkbox input "true"
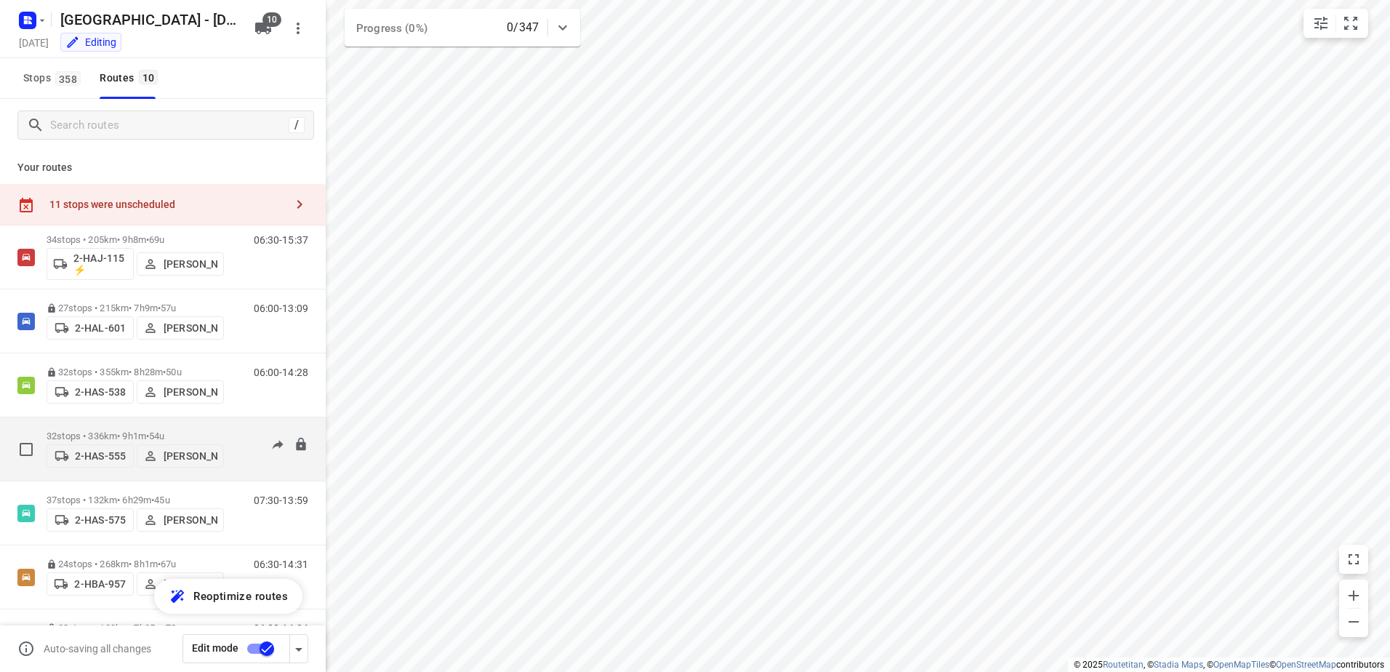
click at [96, 431] on p "32 stops • 336km • 9h1m • 54u" at bounding box center [135, 435] width 177 height 11
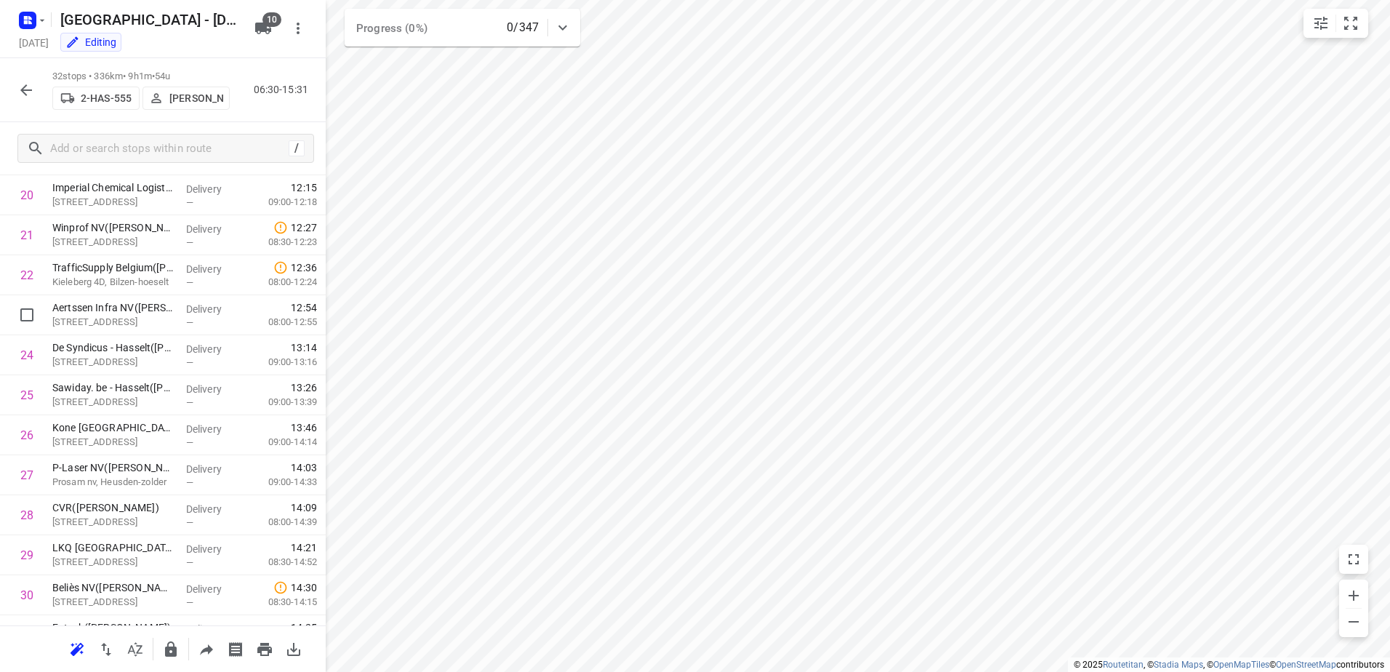
scroll to position [983, 0]
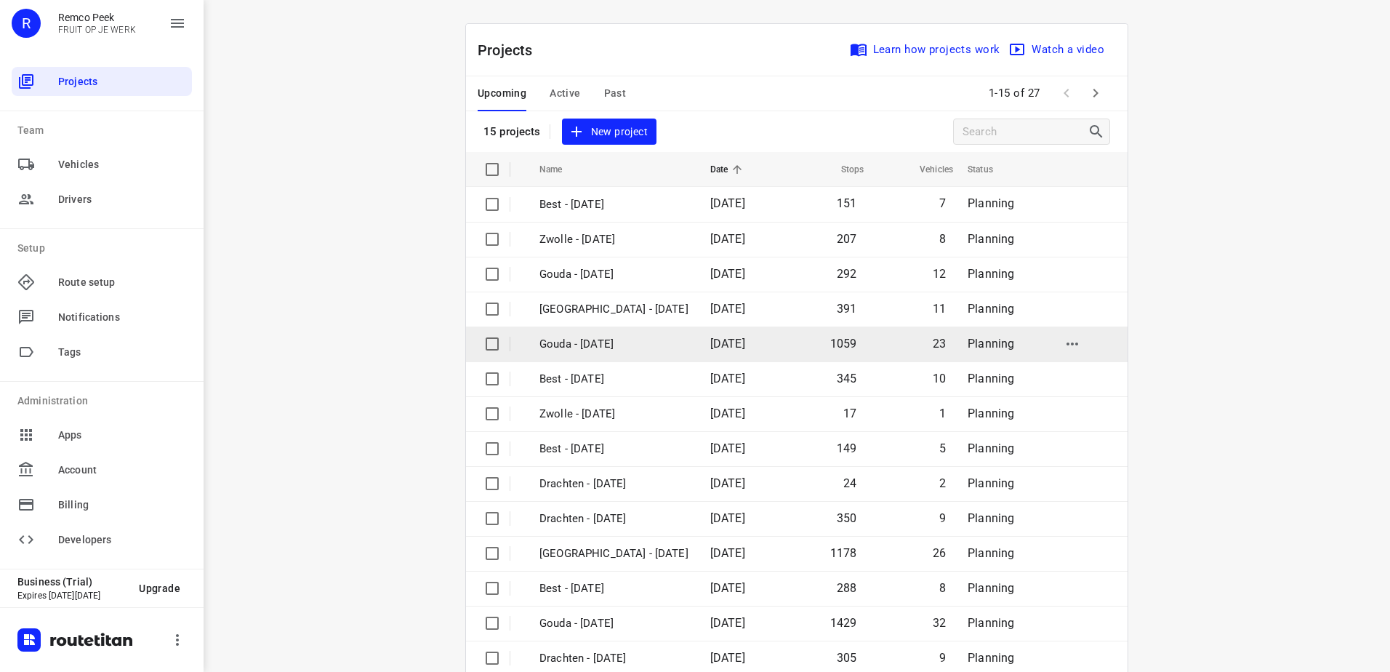
scroll to position [63, 0]
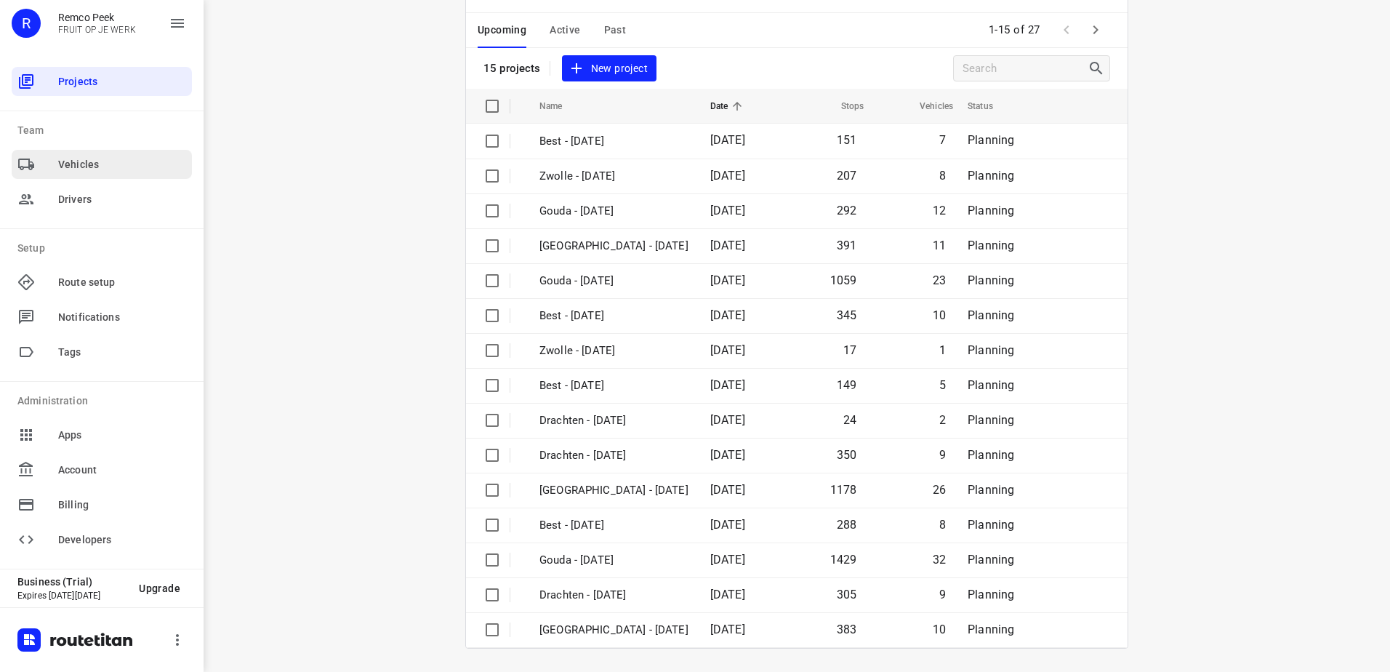
click at [81, 160] on span "Vehicles" at bounding box center [122, 164] width 128 height 15
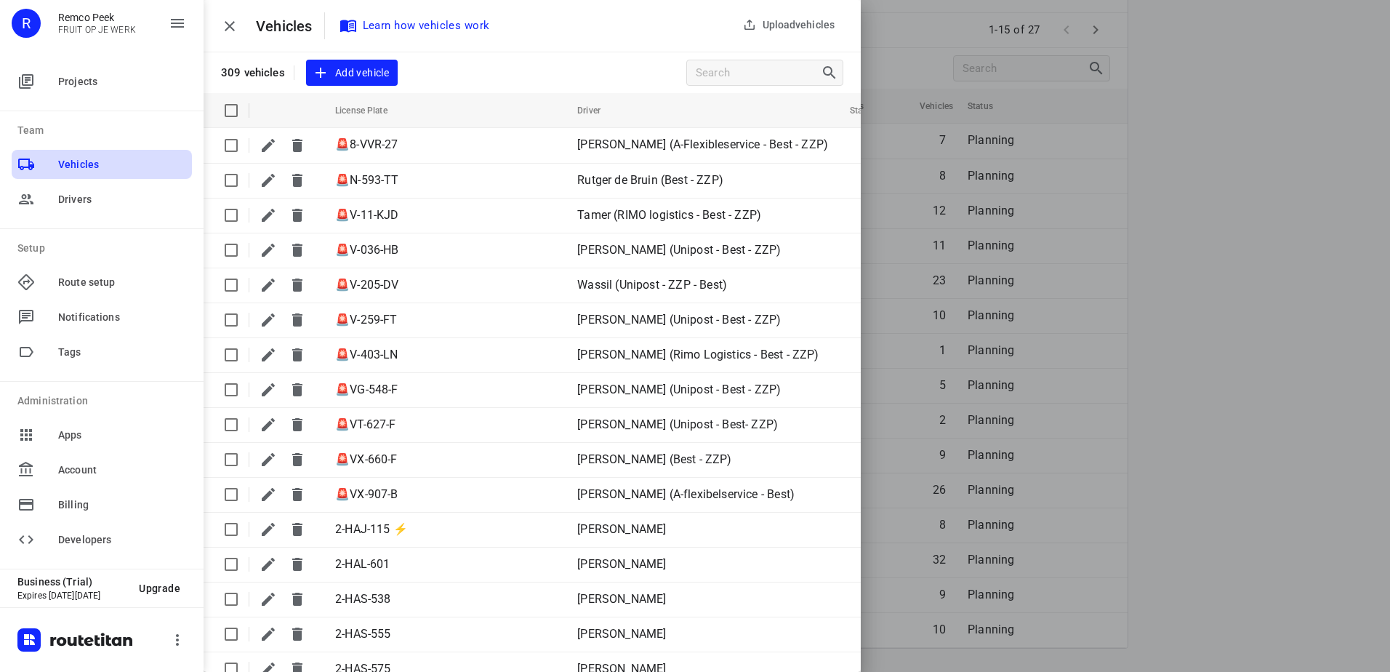
click at [79, 163] on span "Vehicles" at bounding box center [122, 164] width 128 height 15
